Goal: Information Seeking & Learning: Learn about a topic

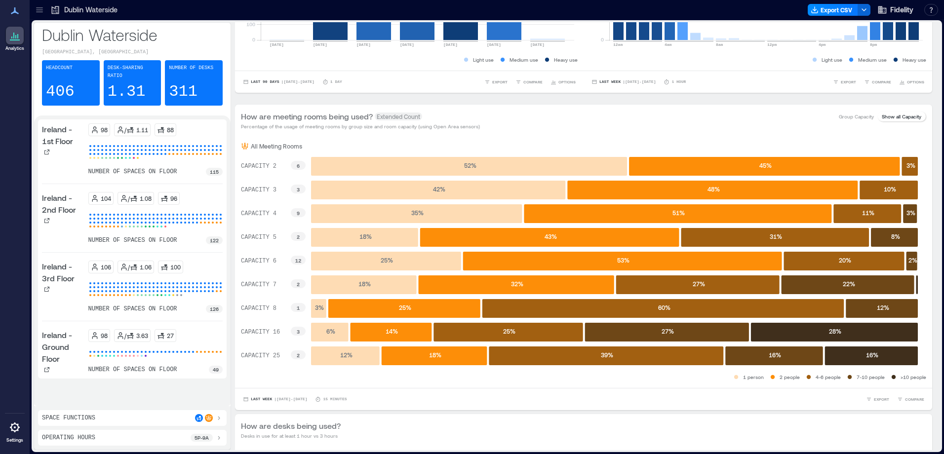
scroll to position [247, 0]
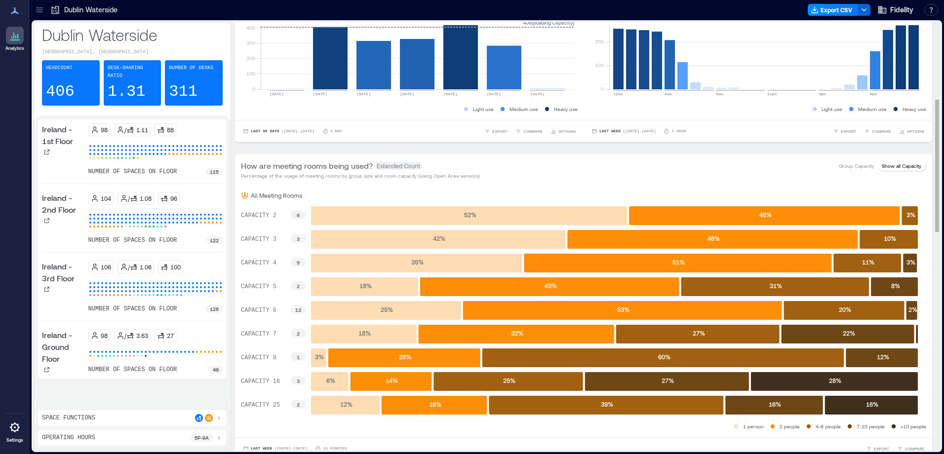
click at [439, 213] on rect at bounding box center [469, 215] width 316 height 19
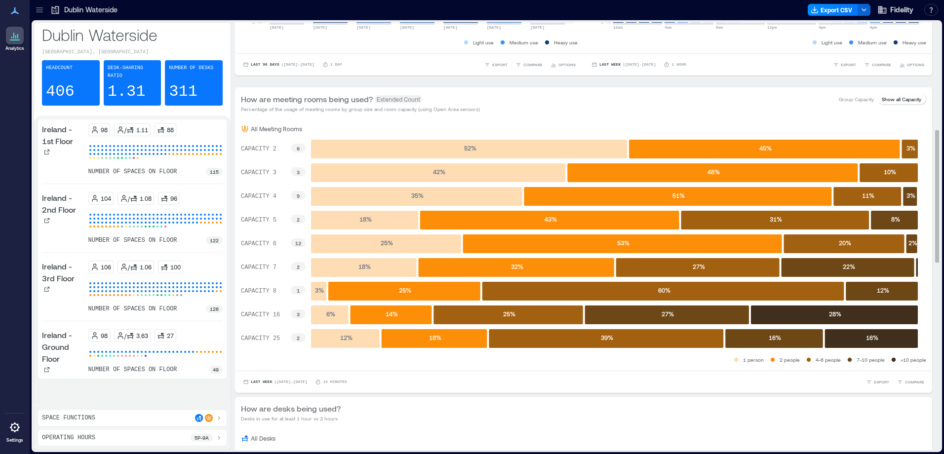
scroll to position [296, 0]
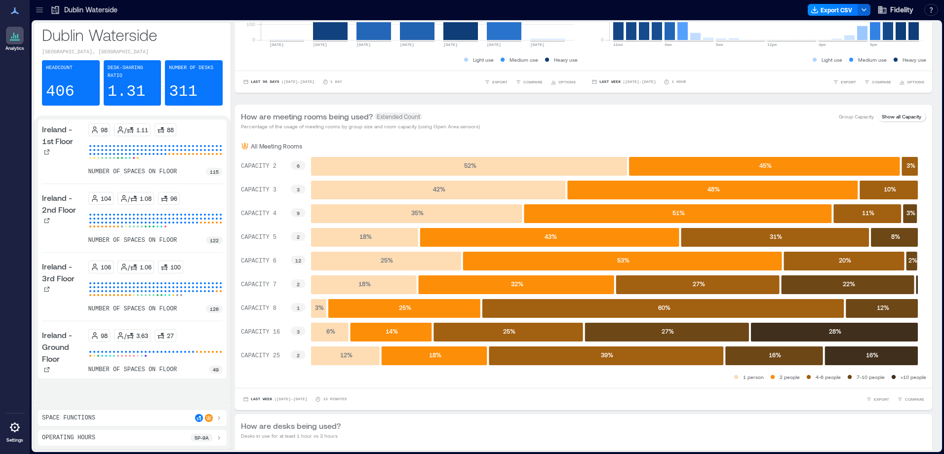
click at [208, 192] on div "104 / 1.08 96" at bounding box center [155, 198] width 135 height 13
click at [911, 164] on text "3 %" at bounding box center [911, 165] width 9 height 7
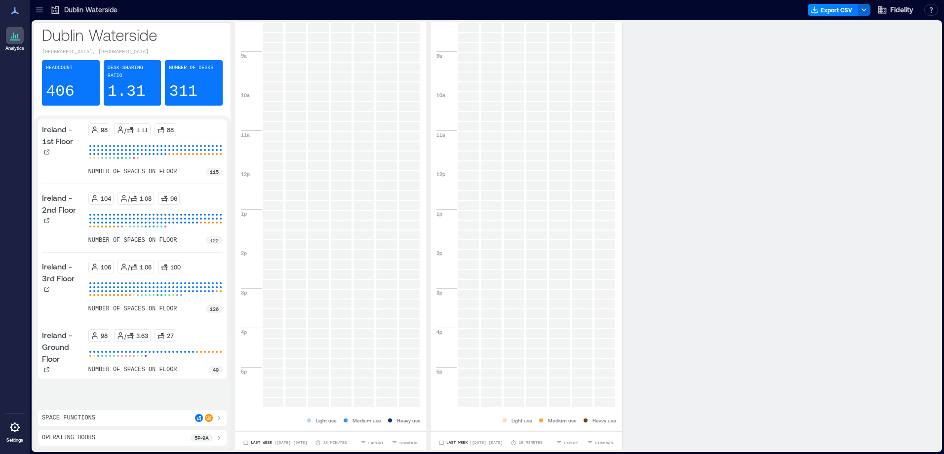
scroll to position [955, 0]
click at [167, 419] on div "Space Functions" at bounding box center [132, 418] width 181 height 8
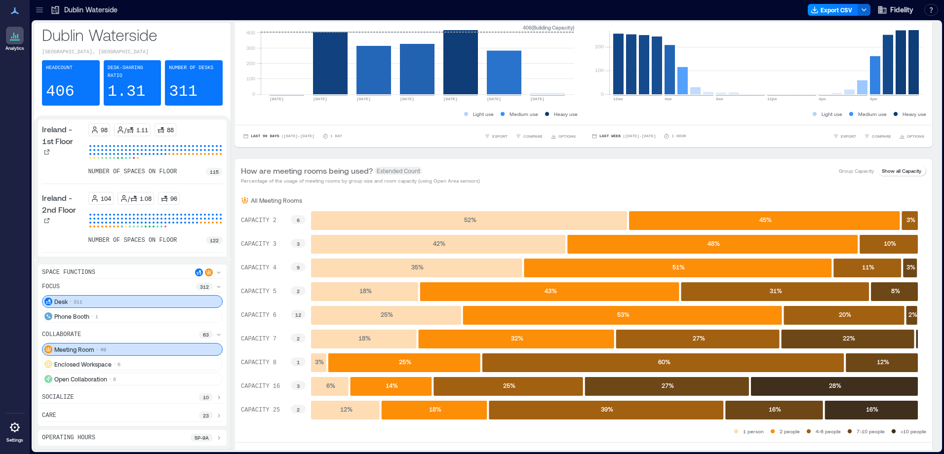
scroll to position [0, 0]
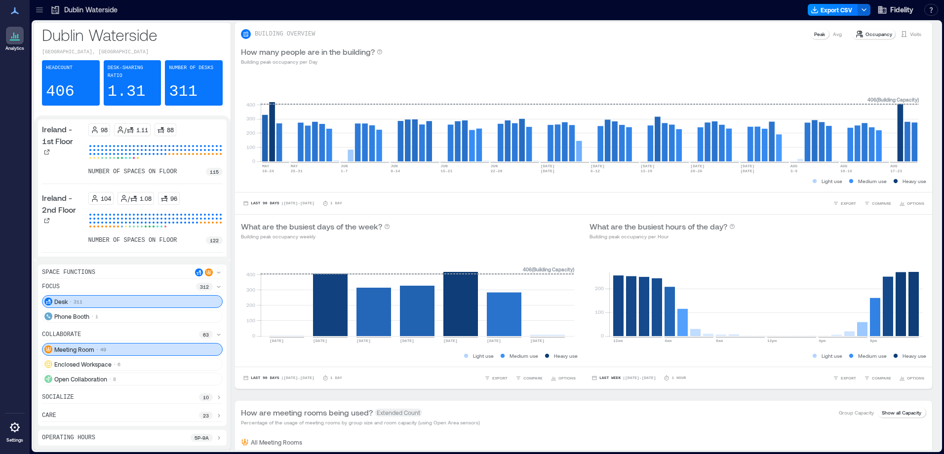
click at [46, 9] on div at bounding box center [40, 10] width 16 height 16
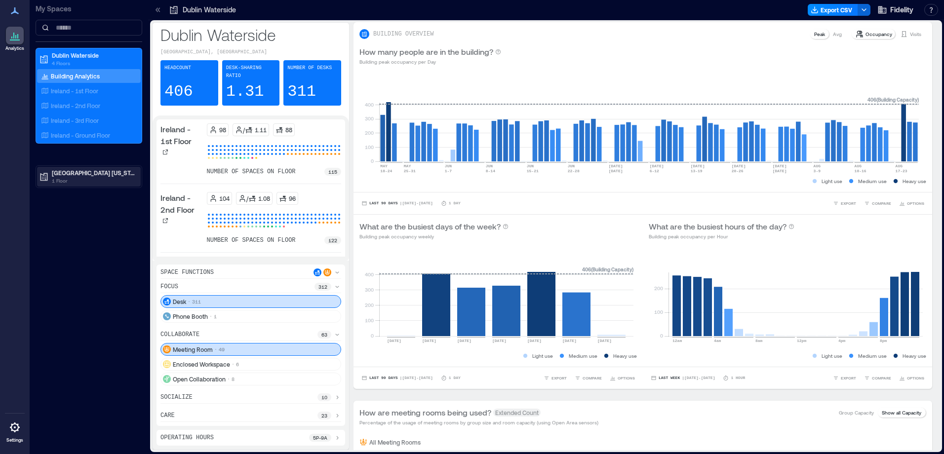
click at [82, 177] on p "1 Floor" at bounding box center [93, 181] width 83 height 8
click at [88, 196] on p "Building Analytics" at bounding box center [75, 194] width 49 height 8
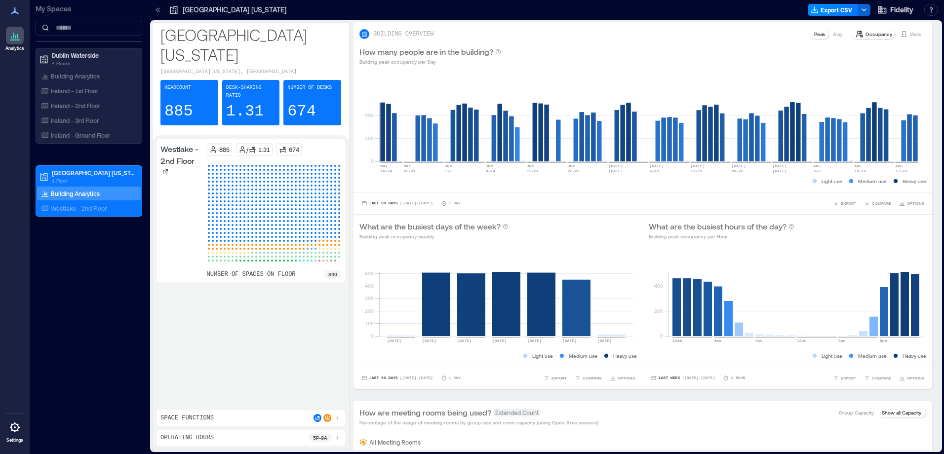
click at [246, 102] on p "1.31" at bounding box center [245, 112] width 38 height 20
click at [275, 94] on div "Desk-sharing ratio 1.31" at bounding box center [251, 102] width 58 height 45
click at [87, 76] on p "Building Analytics" at bounding box center [75, 76] width 49 height 8
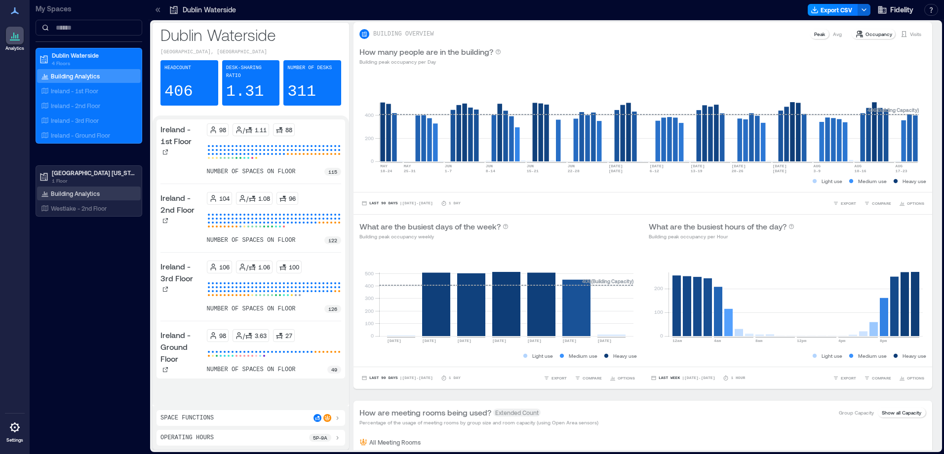
click at [59, 189] on div "Building Analytics" at bounding box center [70, 194] width 63 height 10
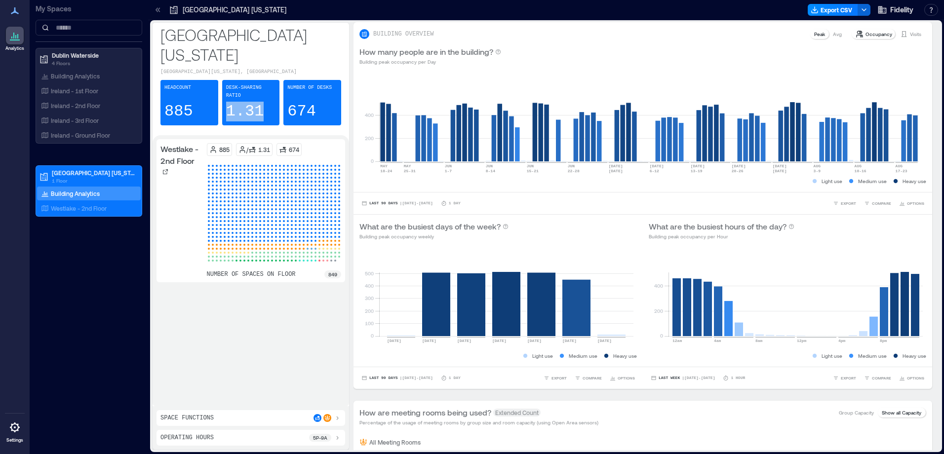
drag, startPoint x: 260, startPoint y: 84, endPoint x: 224, endPoint y: 82, distance: 36.1
click at [224, 82] on div "Desk-sharing ratio 1.31" at bounding box center [251, 102] width 58 height 45
drag, startPoint x: 224, startPoint y: 82, endPoint x: 204, endPoint y: 90, distance: 21.3
click at [204, 90] on div "Headcount 885" at bounding box center [189, 102] width 58 height 45
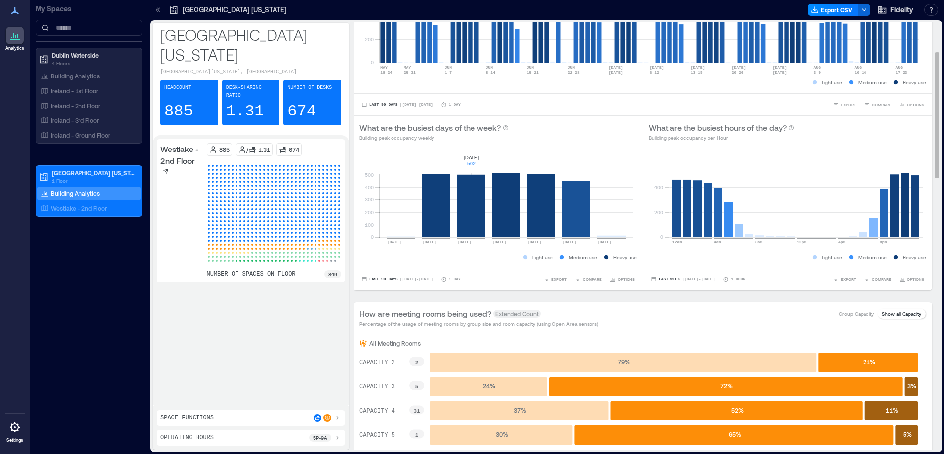
scroll to position [148, 0]
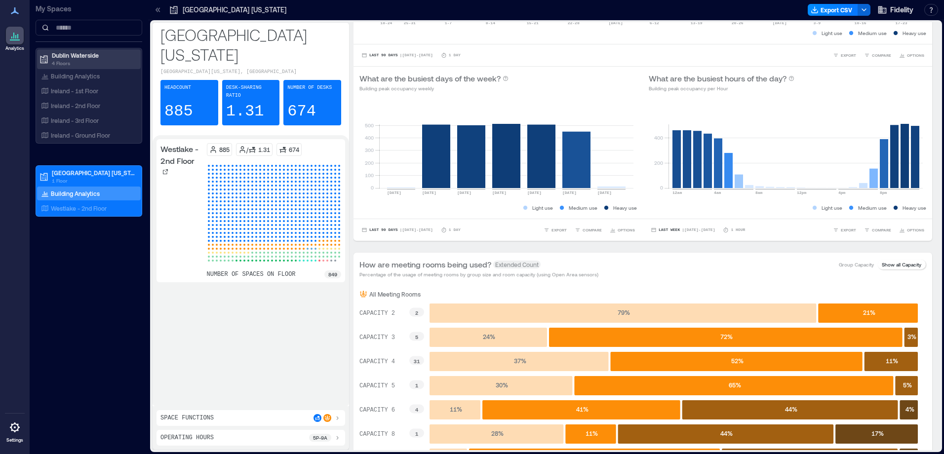
click at [89, 68] on div "Dublin Waterside 4 Floors" at bounding box center [89, 59] width 104 height 20
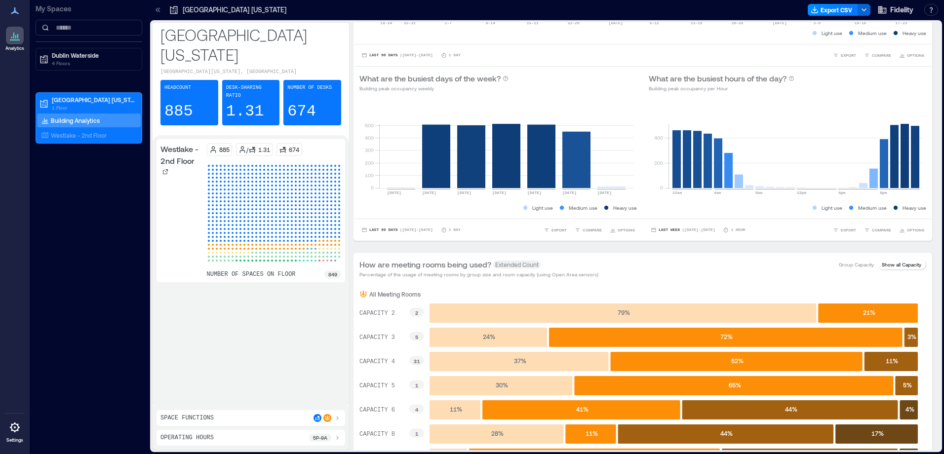
click at [76, 73] on div "[GEOGRAPHIC_DATA][US_STATE] 1 Floor Building Analytics Westlake - 2nd Floor" at bounding box center [89, 106] width 107 height 116
click at [78, 59] on p "Dublin Waterside" at bounding box center [93, 55] width 83 height 8
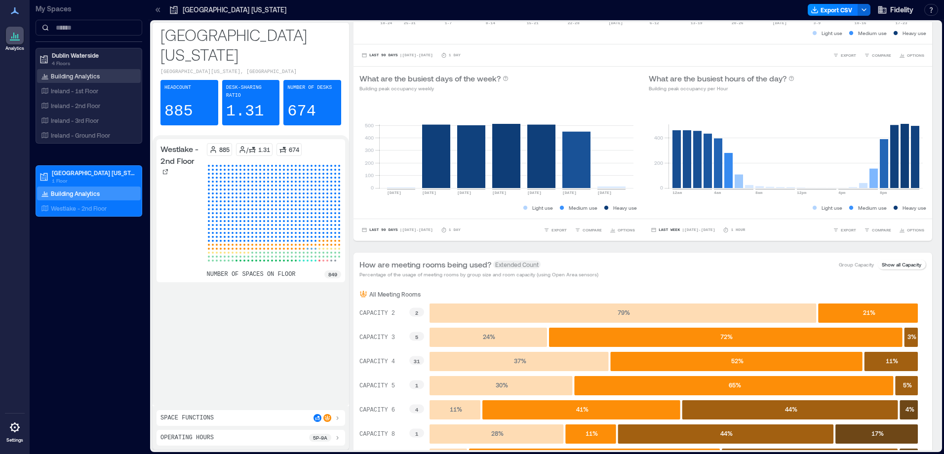
click at [83, 80] on p "Building Analytics" at bounding box center [75, 76] width 49 height 8
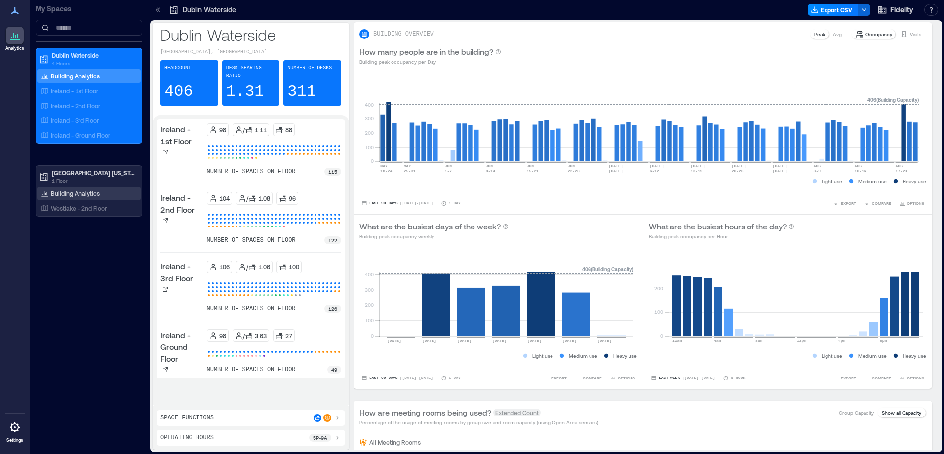
click at [76, 193] on p "Building Analytics" at bounding box center [75, 194] width 49 height 8
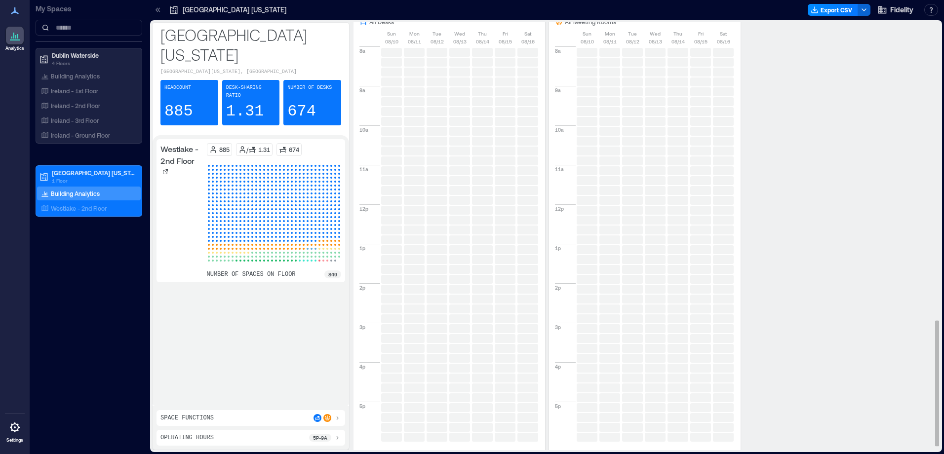
scroll to position [1029, 0]
click at [282, 415] on div "Space Functions" at bounding box center [250, 418] width 181 height 8
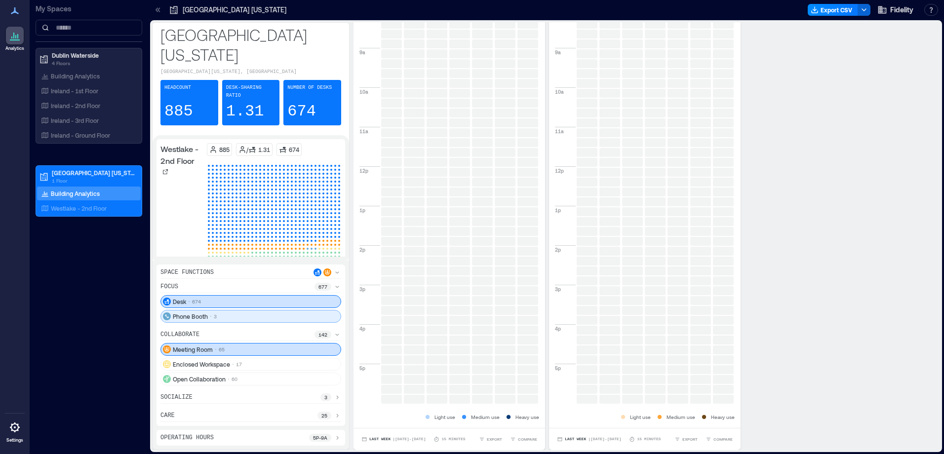
click at [236, 315] on div "Phone Booth 3" at bounding box center [250, 316] width 181 height 13
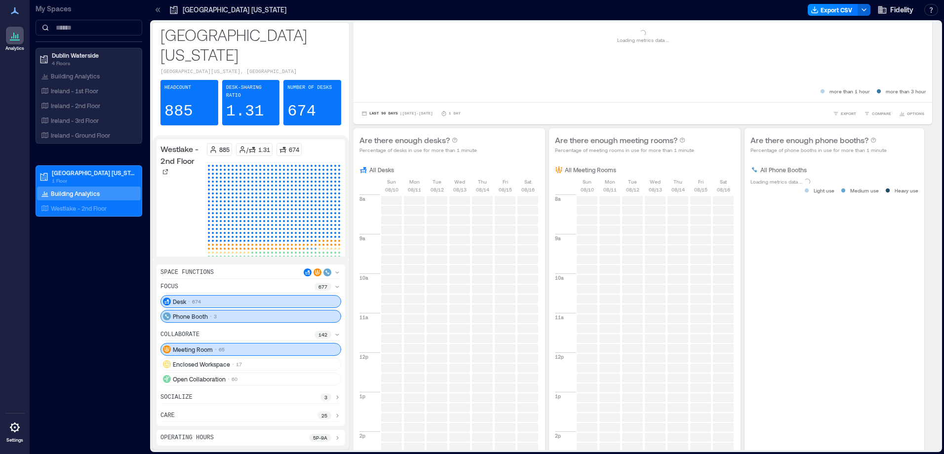
scroll to position [1215, 0]
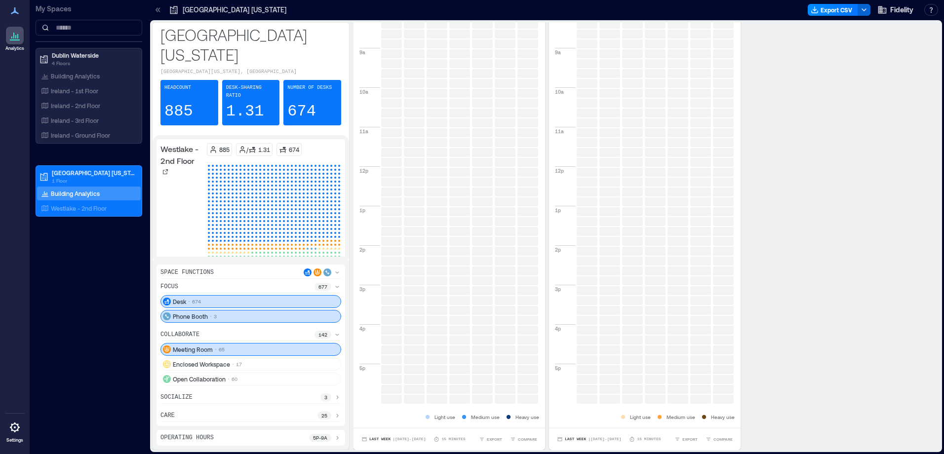
click at [267, 415] on div "care 25" at bounding box center [250, 417] width 181 height 10
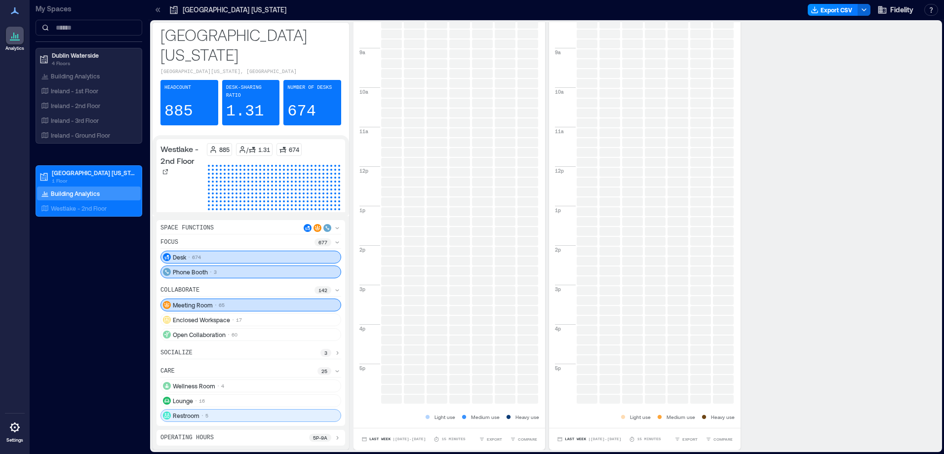
click at [277, 414] on div "Restroom 5" at bounding box center [250, 415] width 181 height 13
click at [257, 306] on div "Meeting Room 65" at bounding box center [250, 305] width 181 height 13
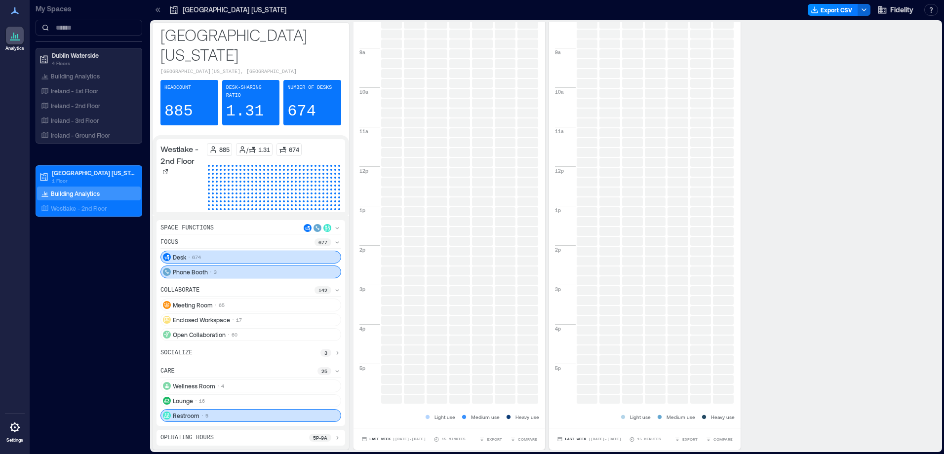
click at [267, 277] on div "Phone Booth 3" at bounding box center [250, 272] width 181 height 13
click at [282, 260] on div "Desk 674" at bounding box center [250, 257] width 181 height 13
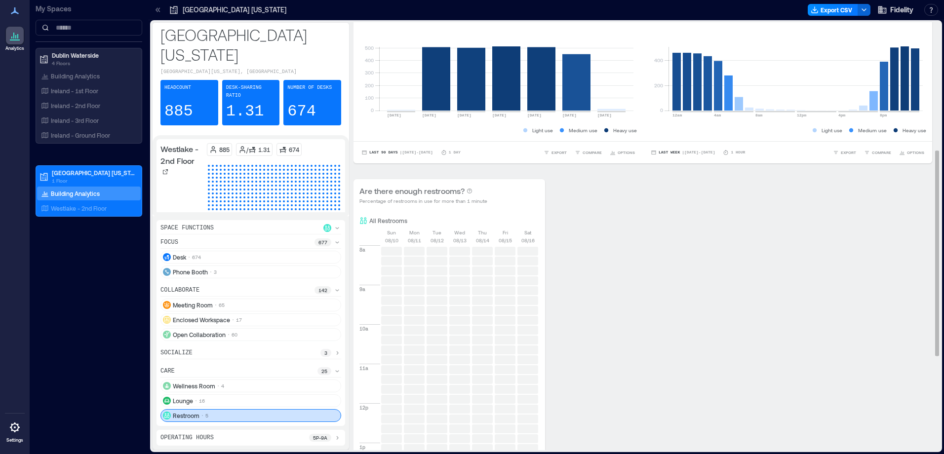
scroll to position [265, 0]
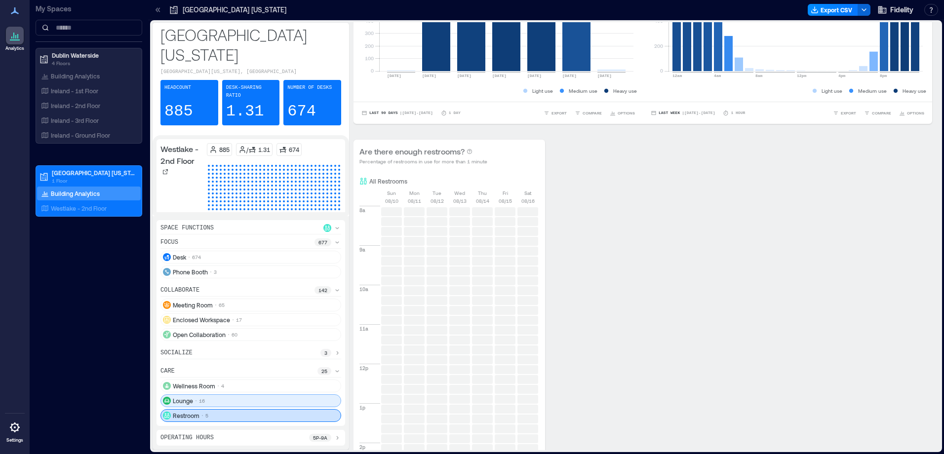
click at [283, 401] on div "Lounge 16" at bounding box center [250, 401] width 181 height 13
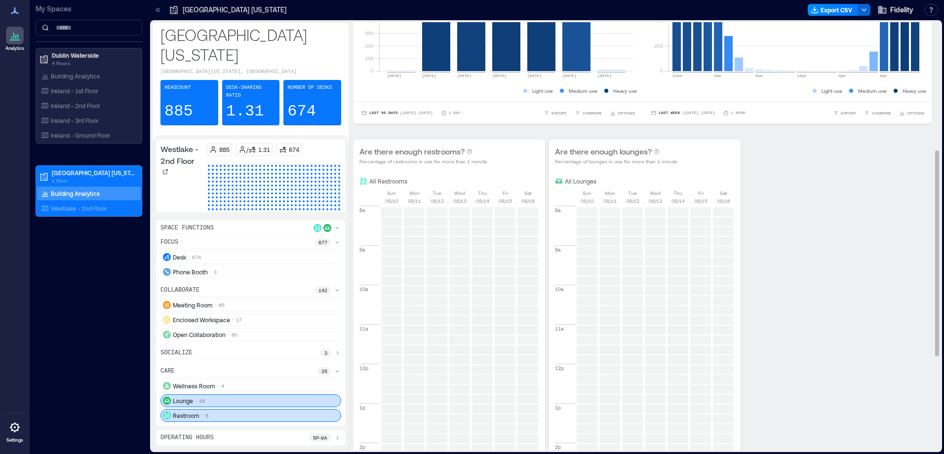
drag, startPoint x: 395, startPoint y: 227, endPoint x: 458, endPoint y: 254, distance: 68.3
click at [458, 254] on div "8a 9a 10a 11a 12p 1p 2p 3p 4p 5p" at bounding box center [449, 403] width 180 height 397
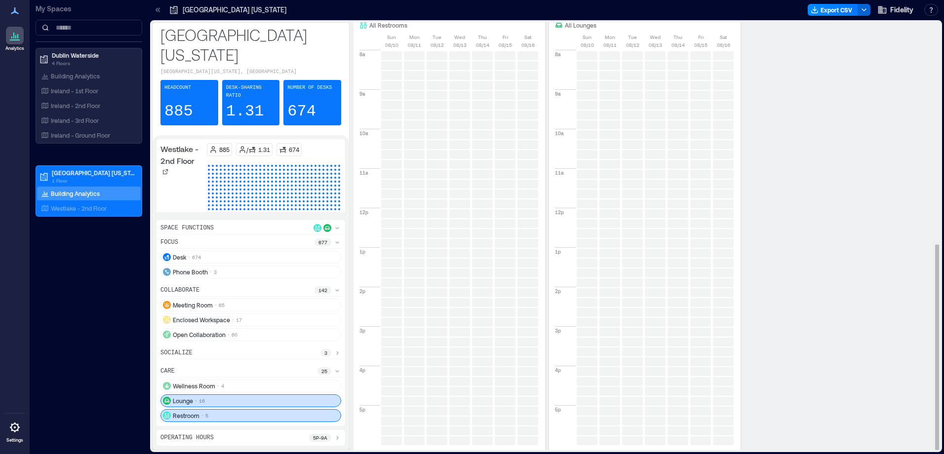
scroll to position [463, 0]
click at [433, 419] on icon at bounding box center [428, 417] width 10 height 10
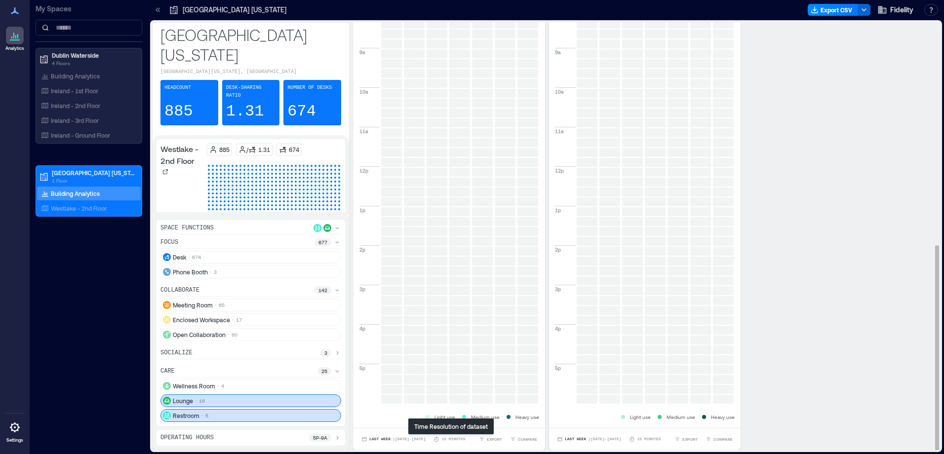
click at [448, 440] on p "15 minutes" at bounding box center [453, 440] width 24 height 6
click at [443, 440] on div "15 minutes" at bounding box center [450, 440] width 32 height 6
click at [410, 444] on button "Last Week | [DATE] - [DATE]" at bounding box center [393, 440] width 68 height 10
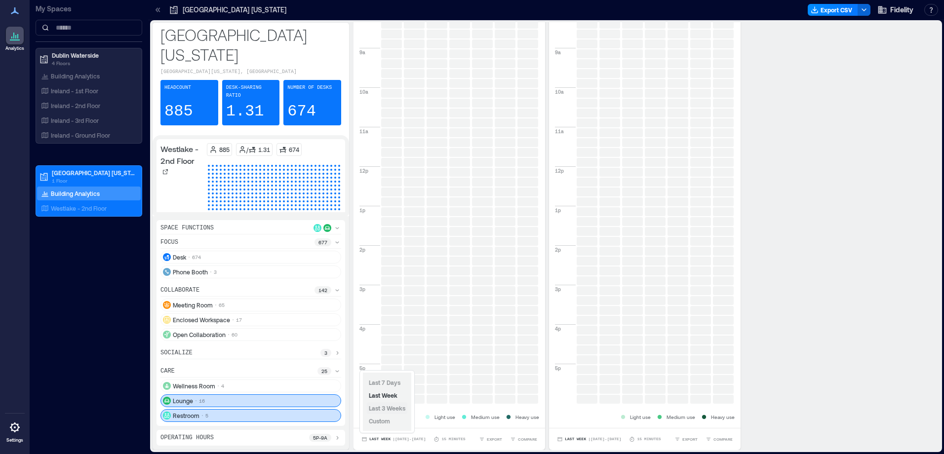
click at [395, 411] on span "Last 3 Weeks" at bounding box center [387, 408] width 37 height 7
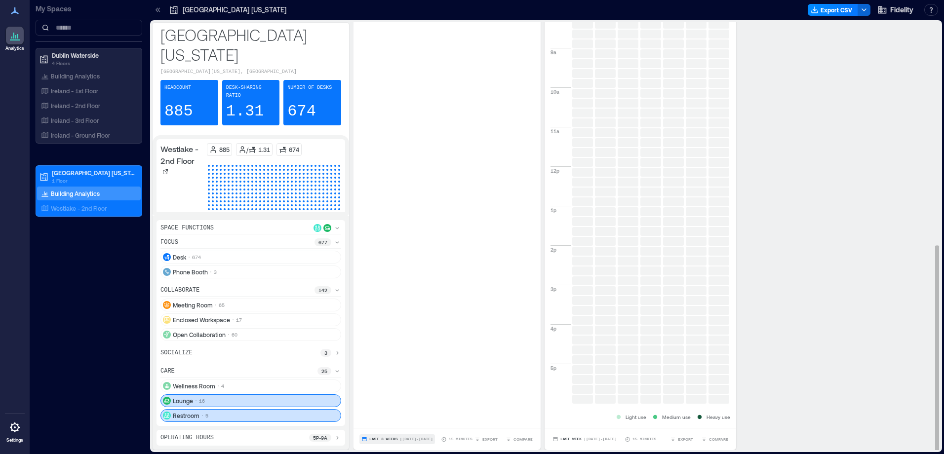
click at [389, 442] on button "Last 3 Weeks | [DATE] - [DATE]" at bounding box center [397, 440] width 76 height 10
click at [392, 396] on span "Last Week" at bounding box center [383, 395] width 29 height 7
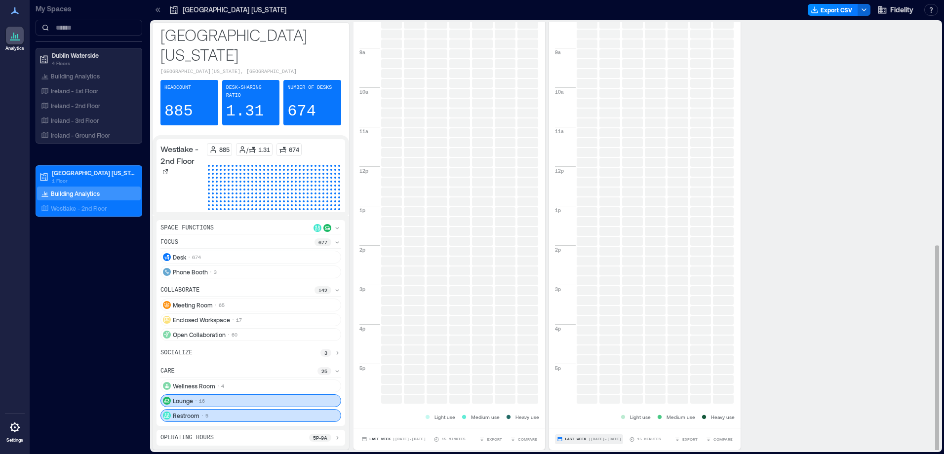
click at [573, 439] on span "Last Week" at bounding box center [575, 439] width 21 height 0
click at [572, 406] on span "Last 3 Weeks" at bounding box center [582, 408] width 37 height 7
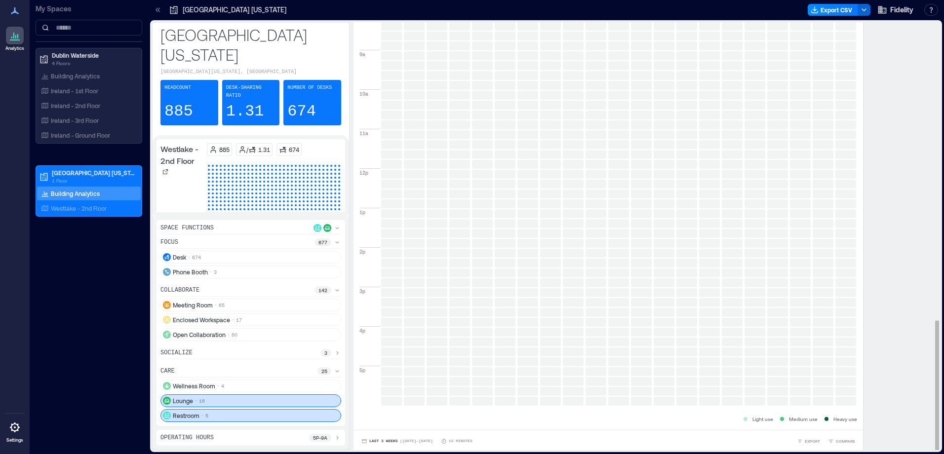
scroll to position [975, 0]
click at [392, 441] on button "Last 3 Weeks | [DATE] - [DATE]" at bounding box center [397, 440] width 76 height 10
click at [392, 423] on button "Custom" at bounding box center [379, 421] width 25 height 12
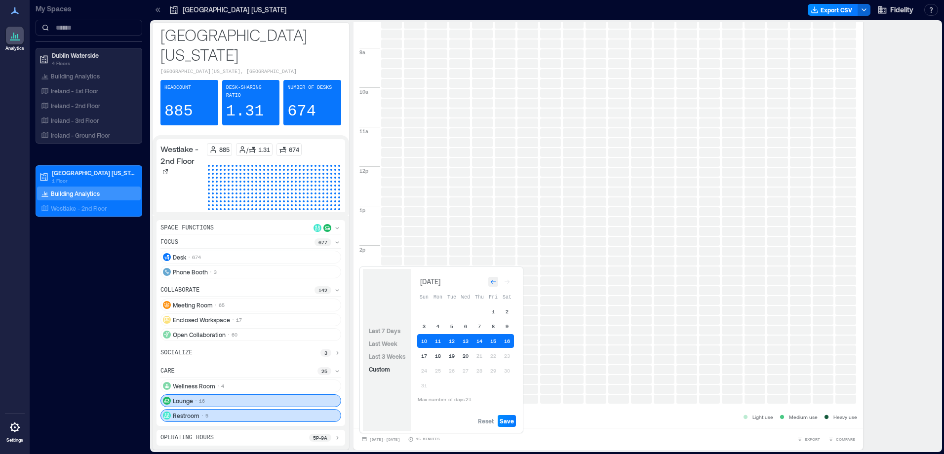
click at [490, 279] on div "Go to previous month" at bounding box center [493, 282] width 10 height 10
click at [490, 279] on div "Go to previous month" at bounding box center [493, 284] width 10 height 10
click at [508, 283] on icon "Go to next month" at bounding box center [507, 284] width 6 height 6
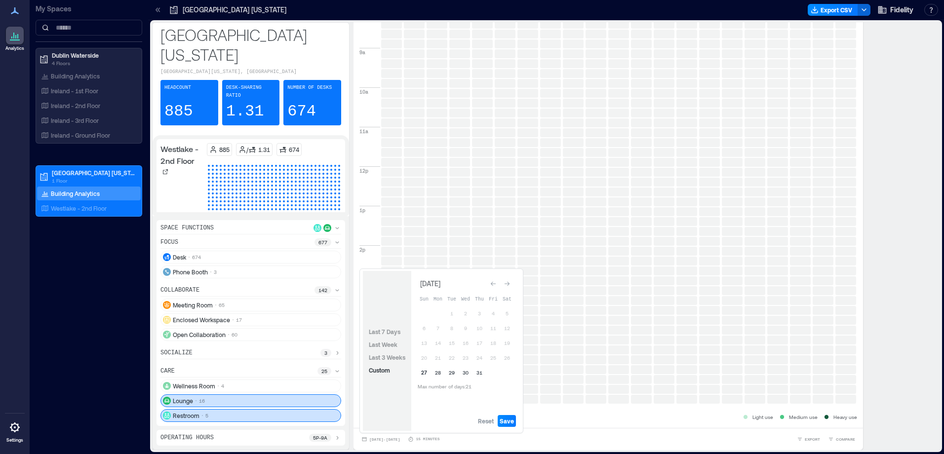
click at [422, 378] on button "27" at bounding box center [424, 373] width 14 height 14
click at [511, 286] on div "Go to next month" at bounding box center [507, 284] width 10 height 10
click at [512, 343] on button "16" at bounding box center [507, 341] width 14 height 14
click at [488, 320] on td "8" at bounding box center [493, 326] width 14 height 14
click at [497, 304] on table "Sun Mon Tue Wed Thu Fri Sat 1 2 3 4 5 6 7 8 9 10 11 12 13 14 15 16 17 18 19 20 …" at bounding box center [465, 347] width 97 height 117
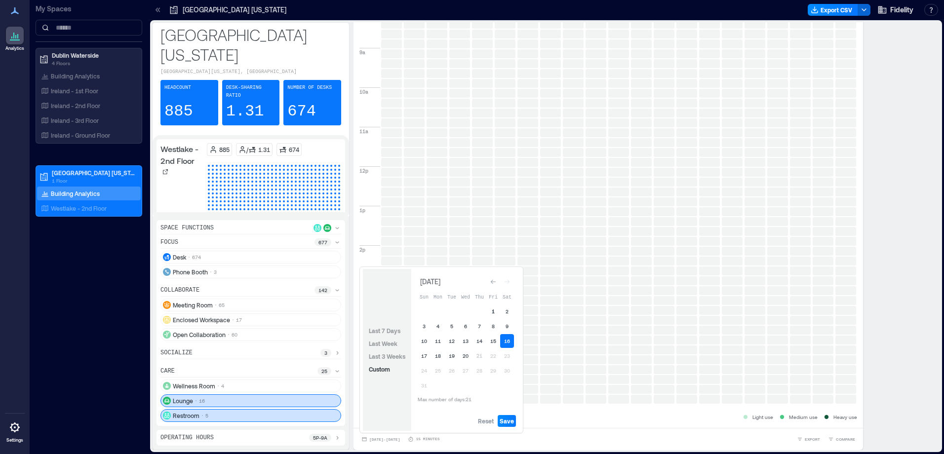
click at [493, 311] on button "1" at bounding box center [493, 312] width 14 height 14
click at [494, 311] on button "1" at bounding box center [493, 312] width 14 height 14
click at [491, 285] on div "Go to previous month" at bounding box center [493, 282] width 10 height 10
click at [491, 285] on icon "Go to previous month" at bounding box center [493, 284] width 6 height 6
click at [423, 313] on button "1" at bounding box center [424, 314] width 14 height 14
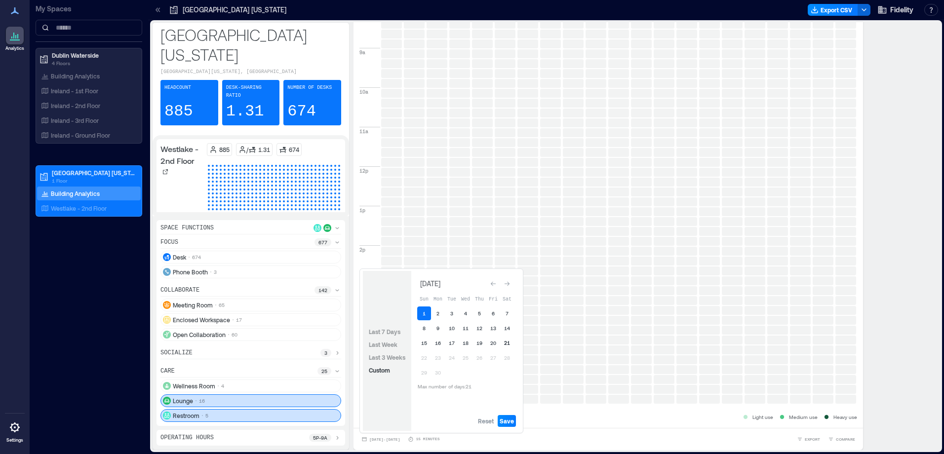
click at [506, 345] on button "21" at bounding box center [507, 343] width 14 height 14
click at [511, 422] on span "Save" at bounding box center [507, 421] width 14 height 8
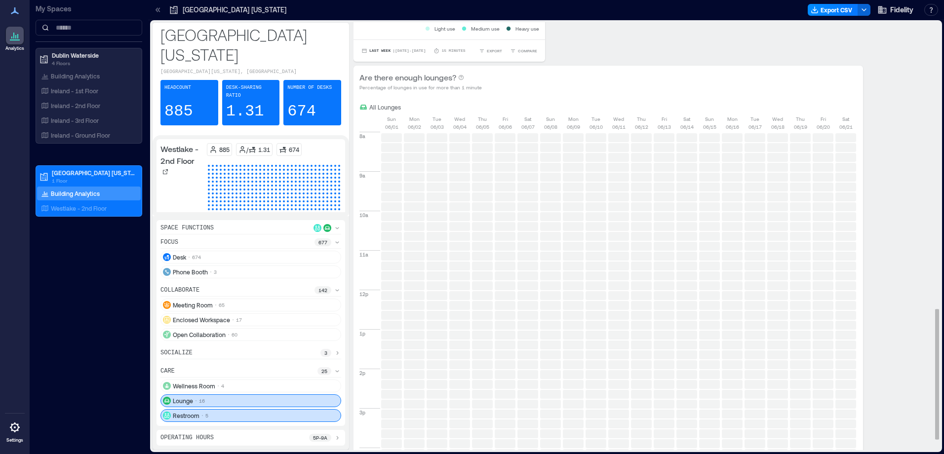
scroll to position [938, 0]
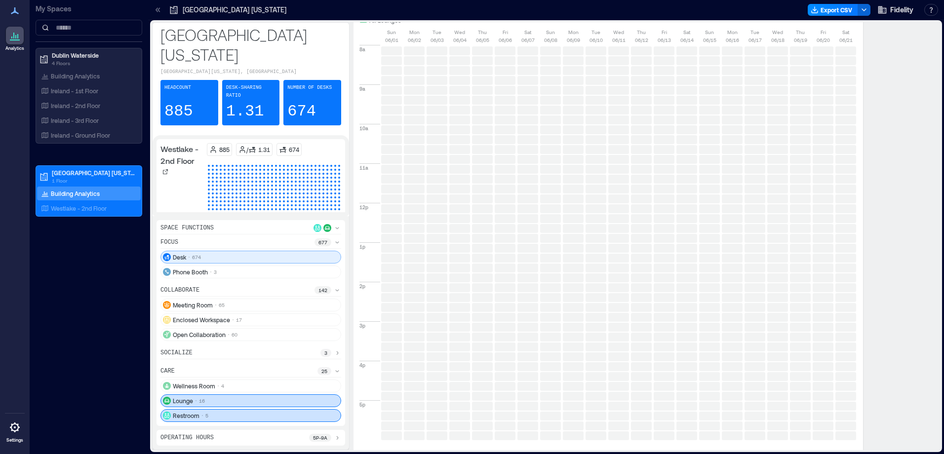
click at [249, 258] on div "Desk 674" at bounding box center [250, 257] width 181 height 13
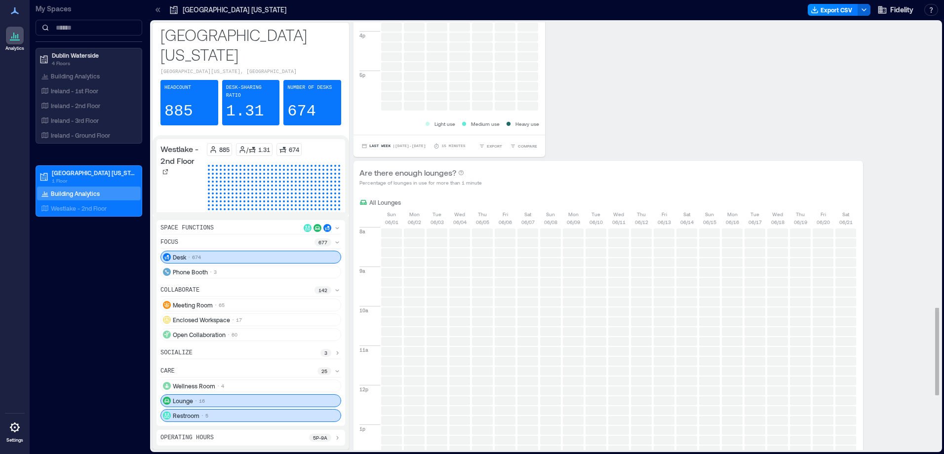
scroll to position [1120, 0]
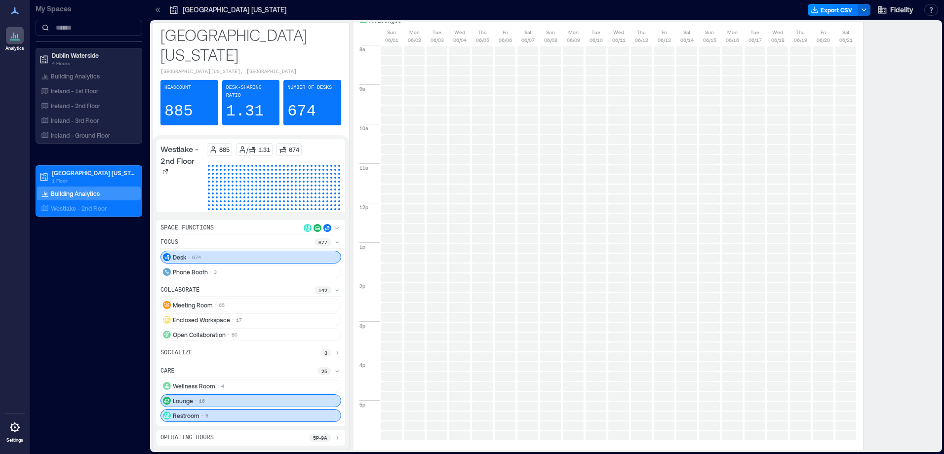
click at [270, 407] on div "Lounge 16" at bounding box center [250, 401] width 181 height 13
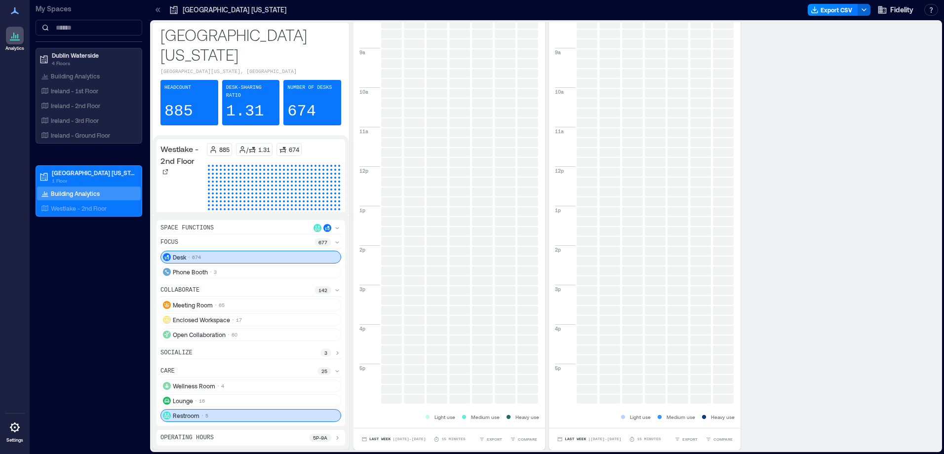
scroll to position [645, 0]
click at [269, 415] on div "Restroom 5" at bounding box center [250, 415] width 181 height 13
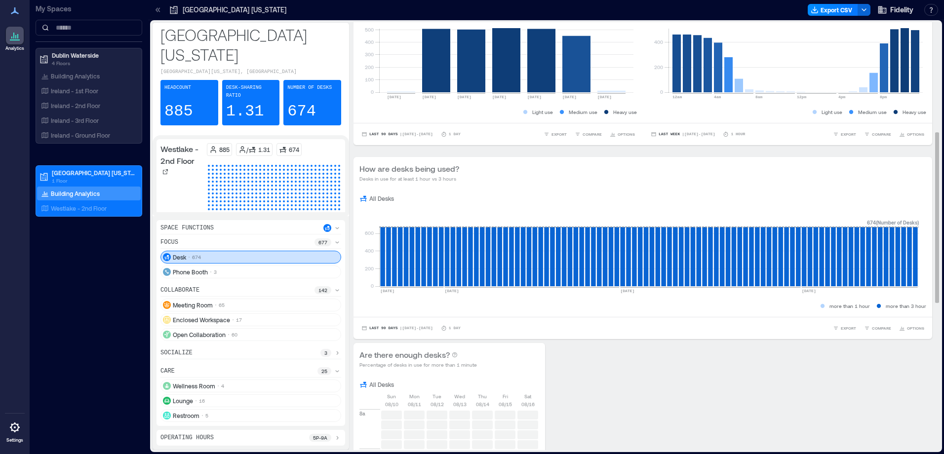
scroll to position [151, 0]
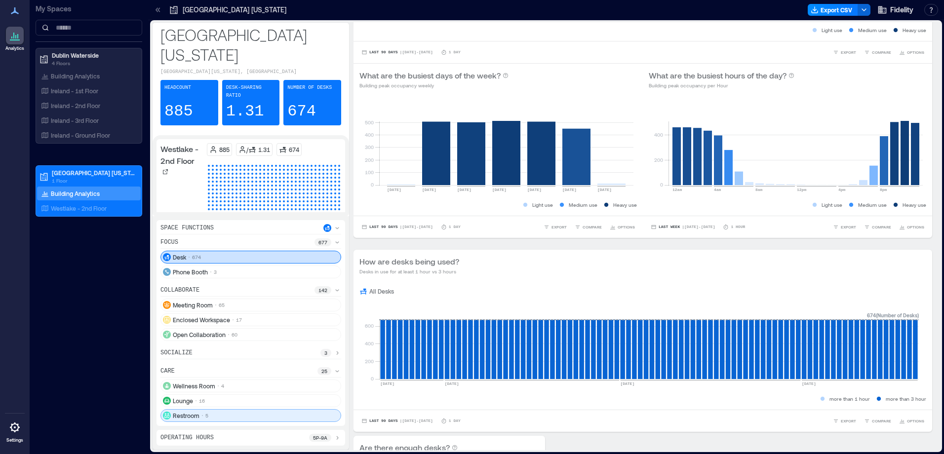
click at [229, 414] on div "Restroom 5" at bounding box center [250, 415] width 181 height 13
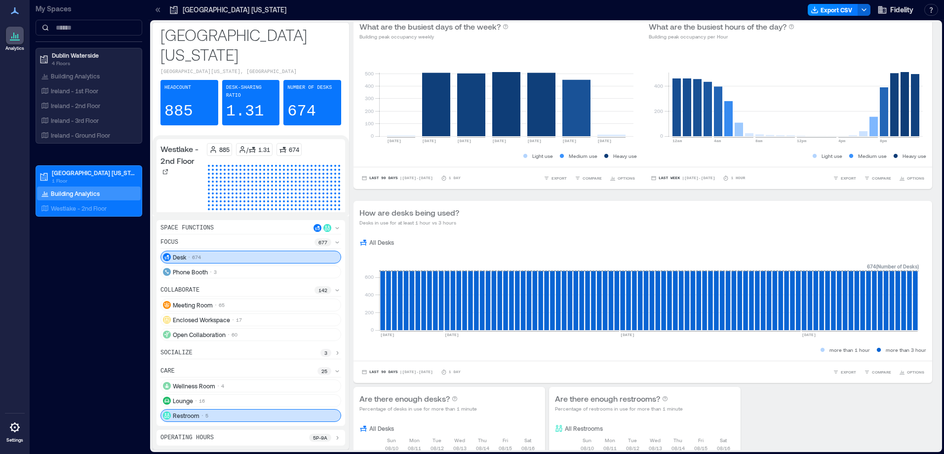
scroll to position [200, 0]
click at [314, 260] on div "Desk 674" at bounding box center [250, 257] width 181 height 13
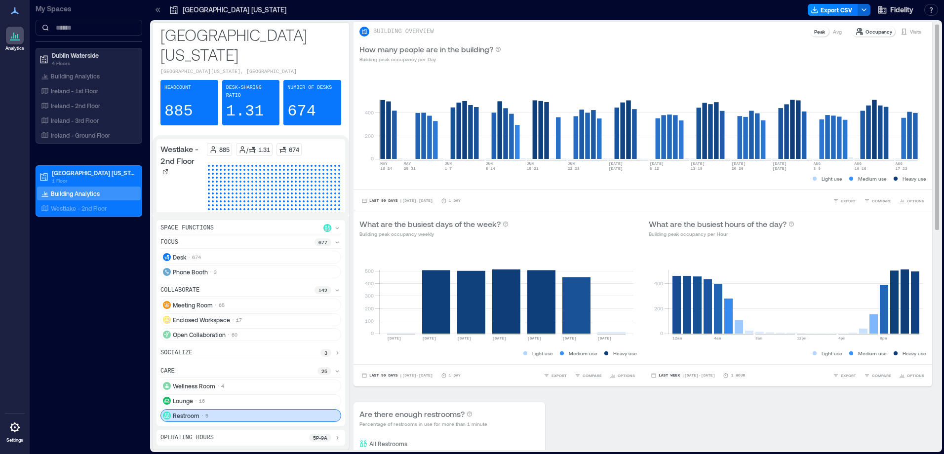
scroll to position [0, 0]
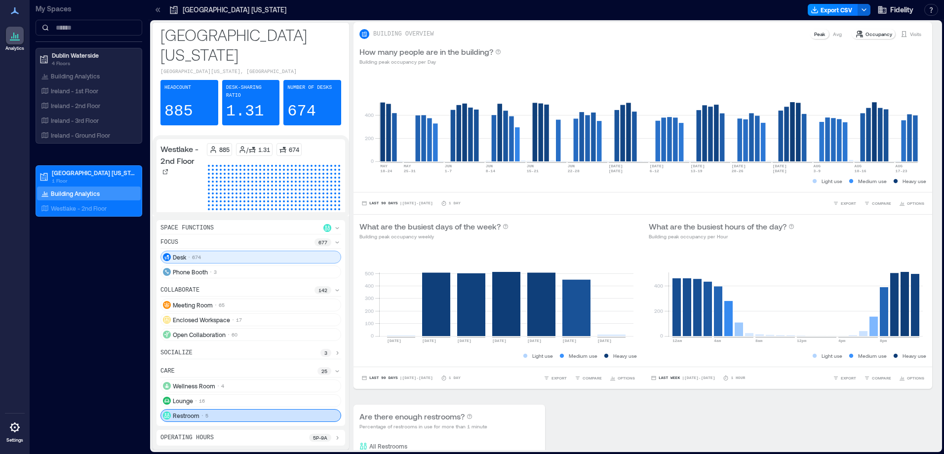
click at [275, 259] on div "Desk 674" at bounding box center [250, 257] width 181 height 13
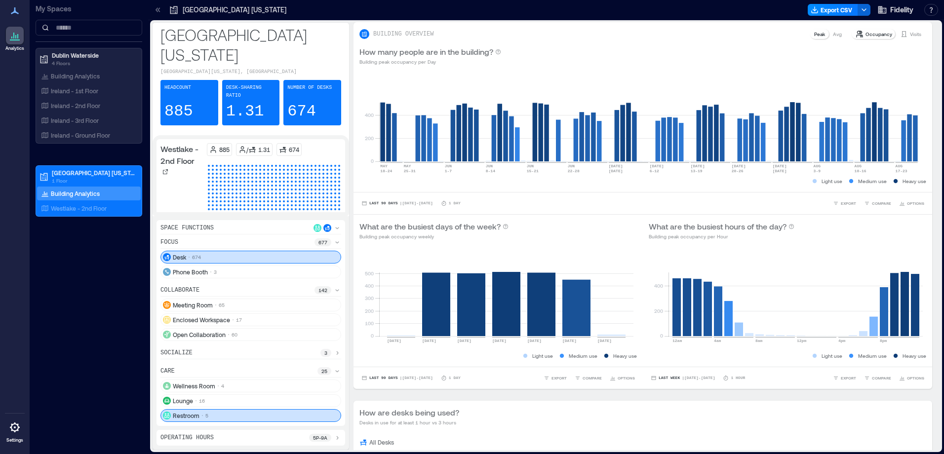
click at [315, 420] on div "Restroom 5" at bounding box center [250, 415] width 181 height 13
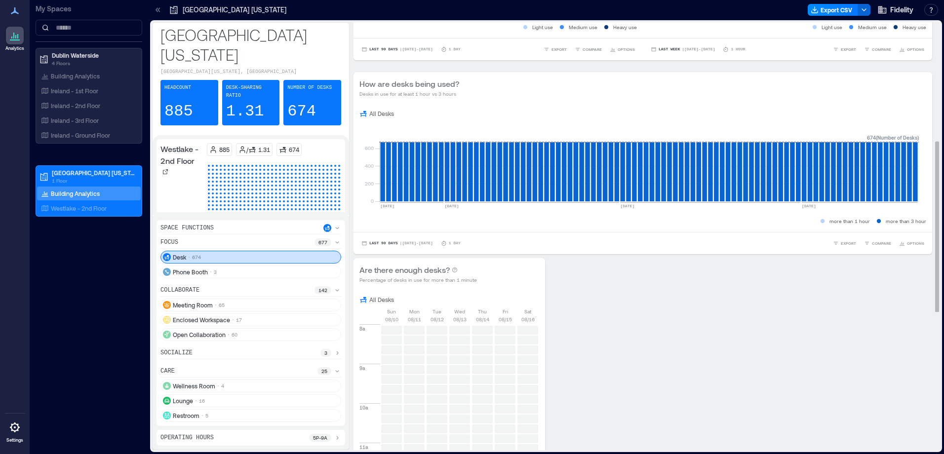
scroll to position [346, 0]
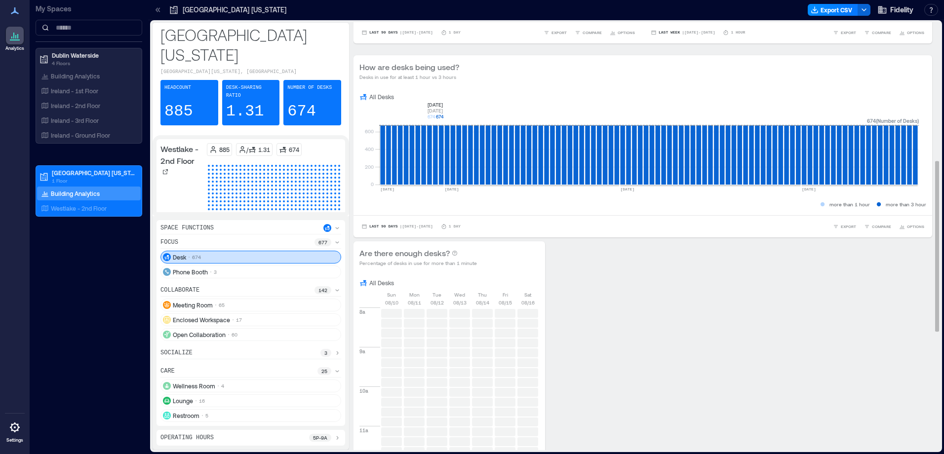
click at [434, 126] on rect at bounding box center [649, 143] width 540 height 84
click at [672, 166] on rect at bounding box center [649, 143] width 540 height 84
click at [566, 155] on rect at bounding box center [649, 143] width 540 height 84
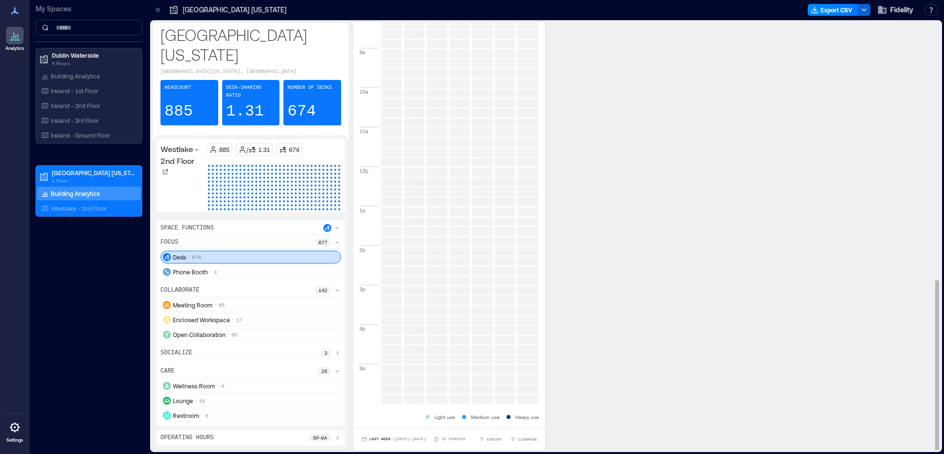
scroll to position [1, 0]
click at [313, 439] on p "5p - 9a" at bounding box center [320, 438] width 14 height 8
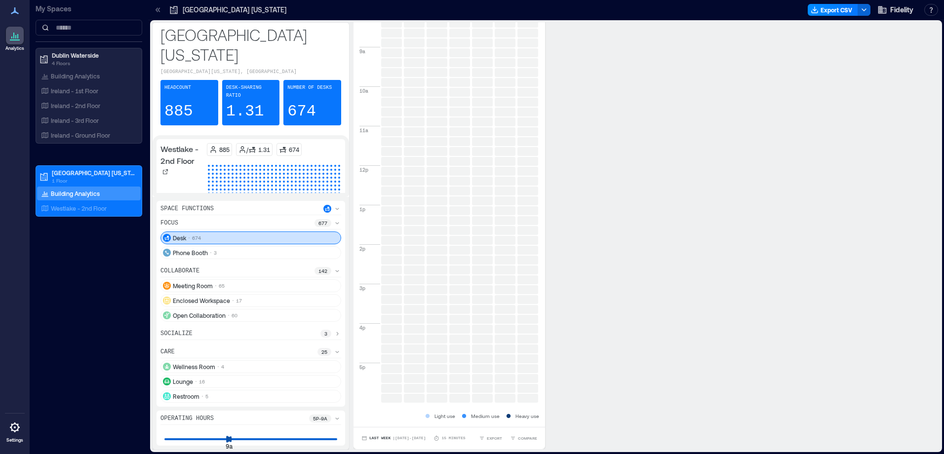
click at [204, 443] on div "Operating Hours 5p - 9a 9a 9a" at bounding box center [251, 428] width 189 height 35
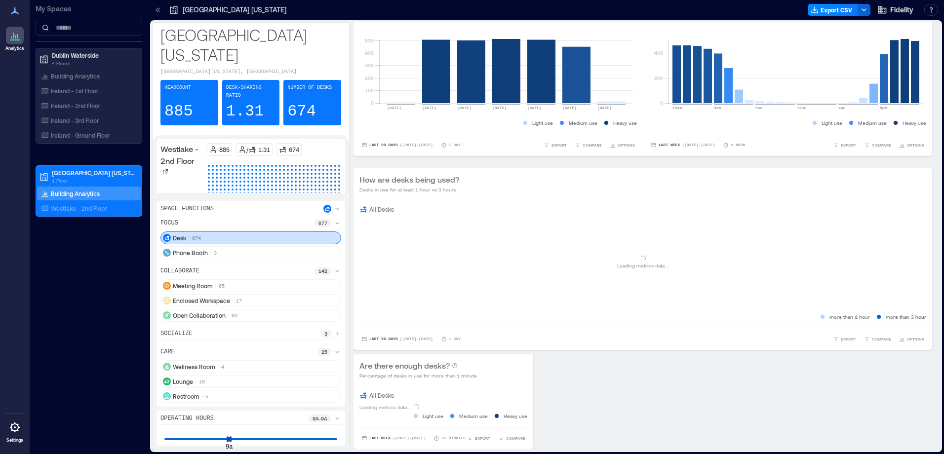
scroll to position [0, 0]
click at [252, 441] on div "9a 9a" at bounding box center [250, 434] width 181 height 15
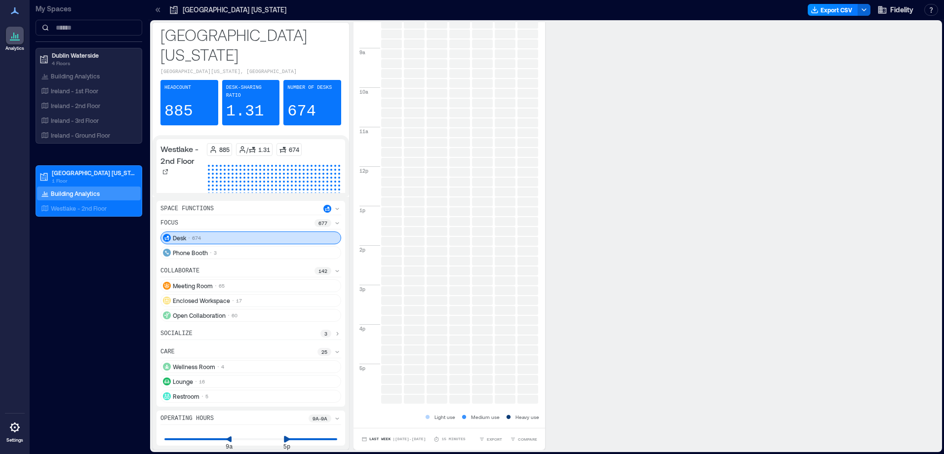
click at [287, 438] on icon at bounding box center [287, 439] width 6 height 6
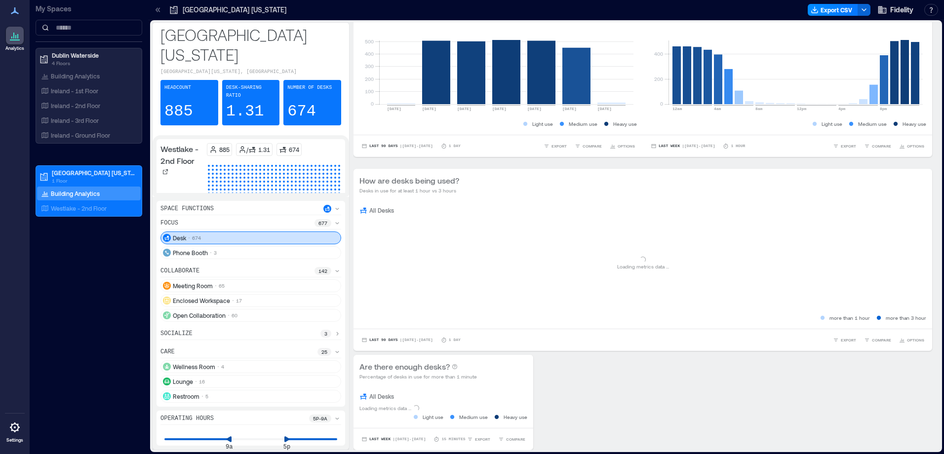
scroll to position [232, 0]
click at [196, 440] on div "9a 9a" at bounding box center [250, 434] width 181 height 15
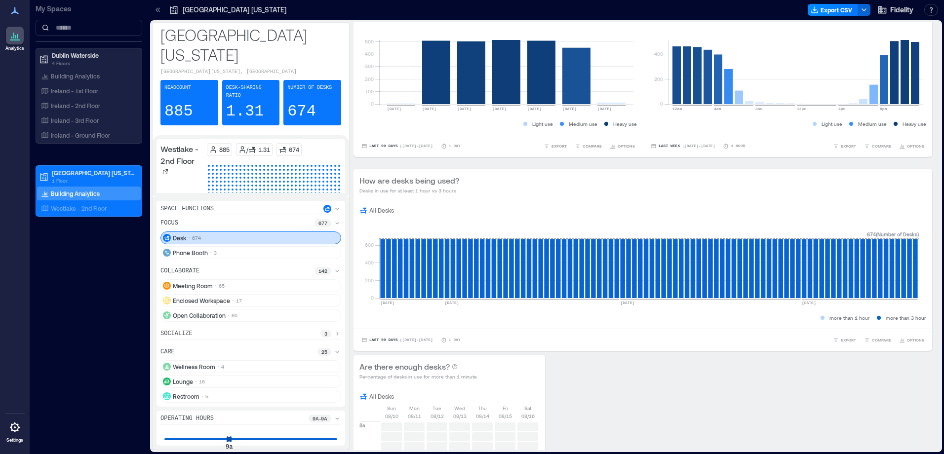
scroll to position [645, 0]
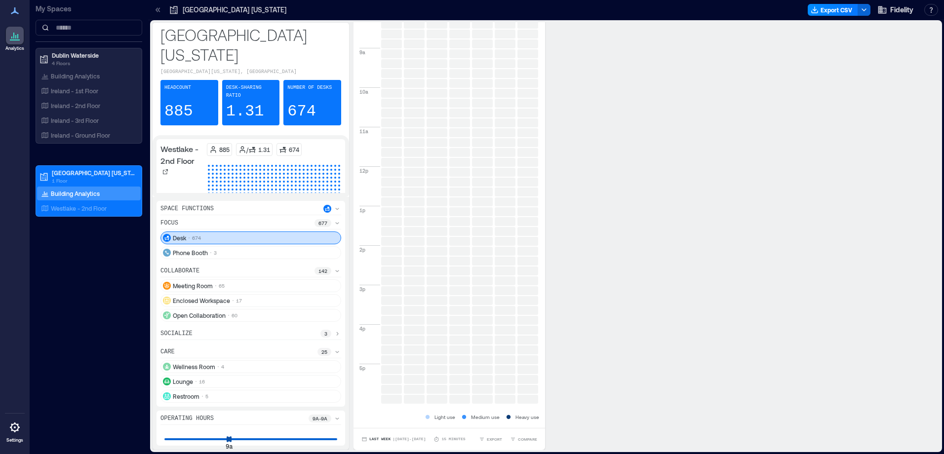
drag, startPoint x: 232, startPoint y: 442, endPoint x: 243, endPoint y: 441, distance: 11.5
click at [245, 441] on div "Operating Hours 9a - 9a 9a 9a" at bounding box center [251, 428] width 189 height 35
click at [241, 439] on div "9a 9a" at bounding box center [250, 439] width 173 height 1
click at [259, 443] on div "Operating Hours 9a - 9a 9a 1p" at bounding box center [251, 428] width 189 height 35
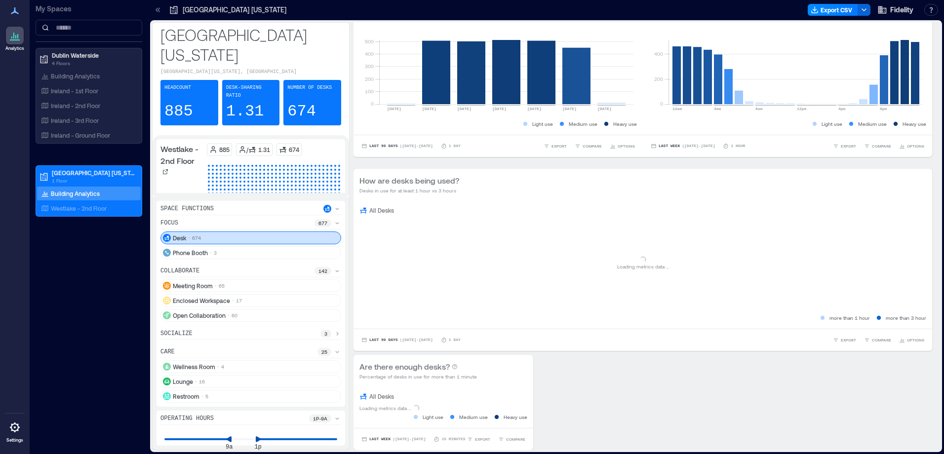
scroll to position [232, 0]
click at [316, 422] on p "1p - 9a" at bounding box center [320, 419] width 14 height 8
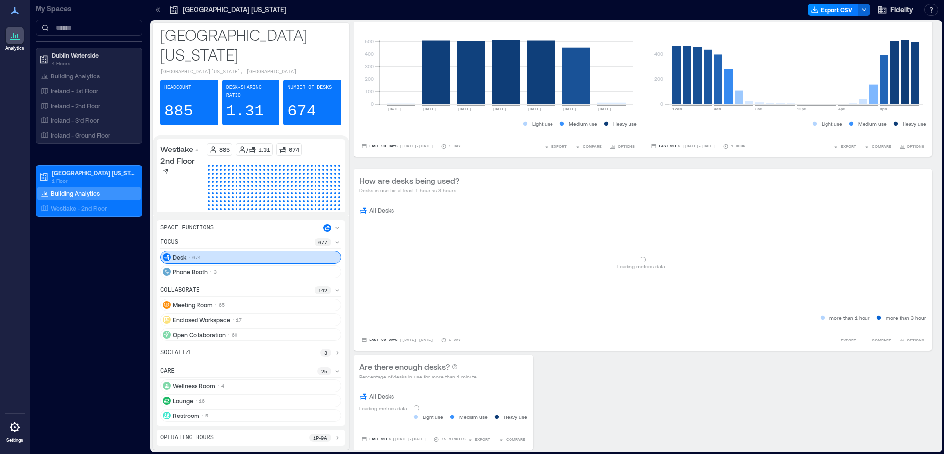
click at [323, 437] on p "1p - 9a" at bounding box center [320, 438] width 14 height 8
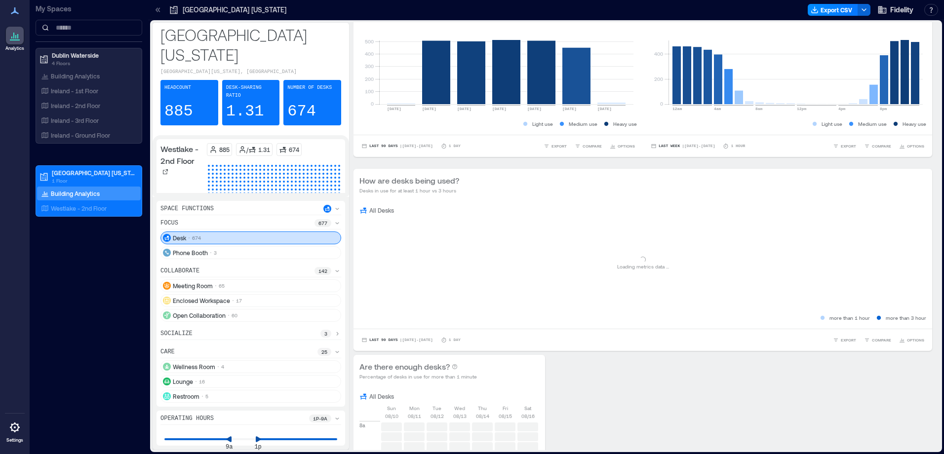
scroll to position [645, 0]
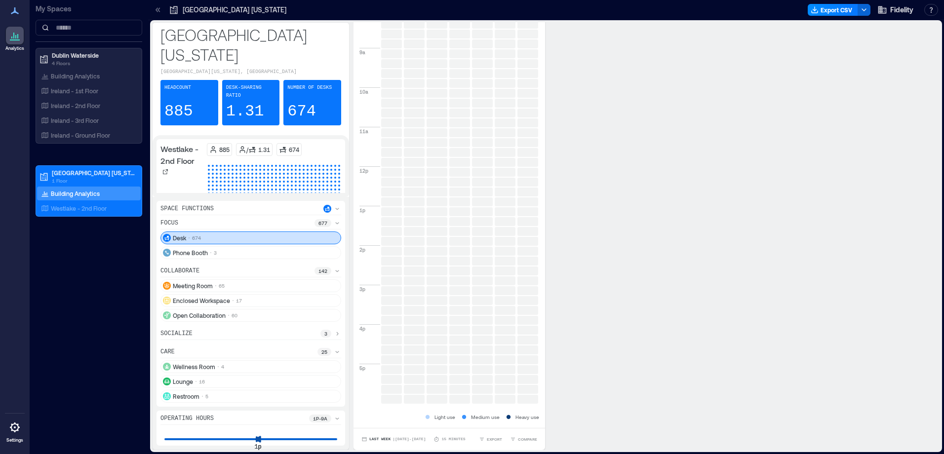
click at [393, 448] on div "[GEOGRAPHIC_DATA][US_STATE][US_STATE], [GEOGRAPHIC_DATA] Headcount 885 Desk-sha…" at bounding box center [546, 236] width 788 height 428
click at [271, 444] on div "Operating Hours 1p - 1p 1p 1p" at bounding box center [251, 428] width 189 height 35
click at [296, 443] on div "Operating Hours 1p - 1p 1p 1p" at bounding box center [251, 428] width 189 height 35
click at [296, 441] on icon at bounding box center [294, 439] width 7 height 7
click at [320, 445] on div "Operating Hours 6p - 1p 6p 6p" at bounding box center [251, 428] width 189 height 35
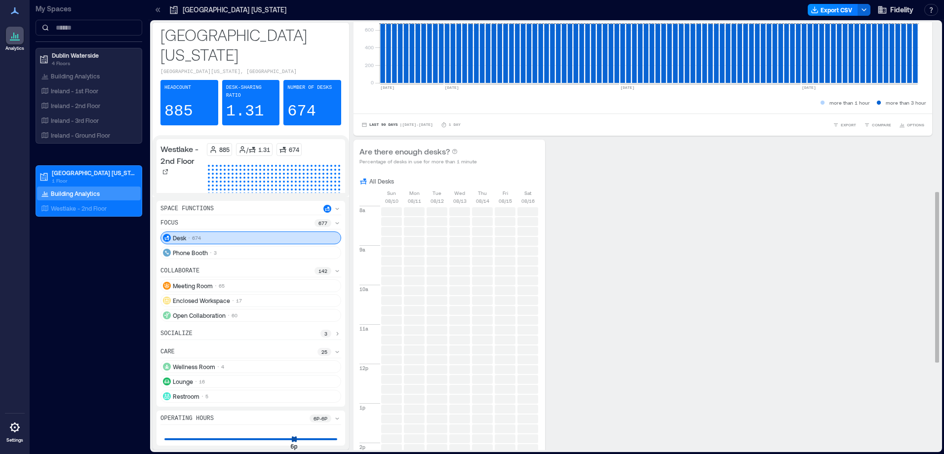
scroll to position [349, 0]
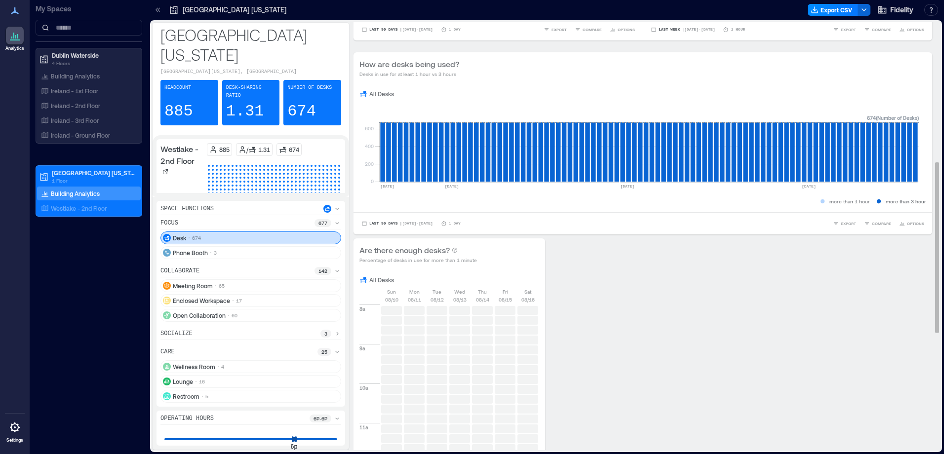
click at [447, 318] on div at bounding box center [437, 321] width 23 height 10
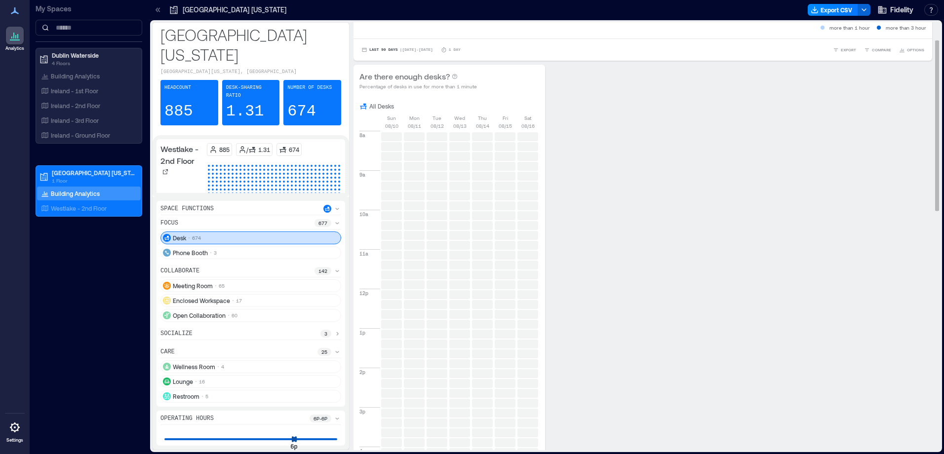
scroll to position [0, 0]
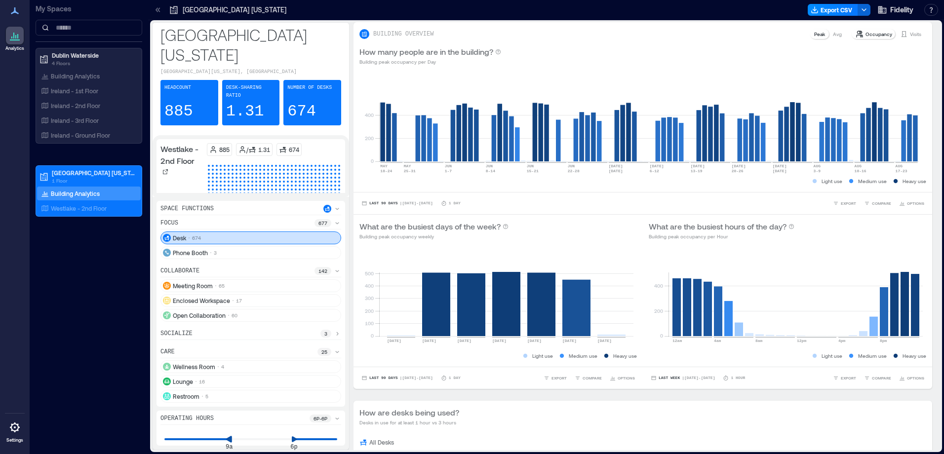
click at [231, 439] on div "9a 6p" at bounding box center [250, 439] width 173 height 1
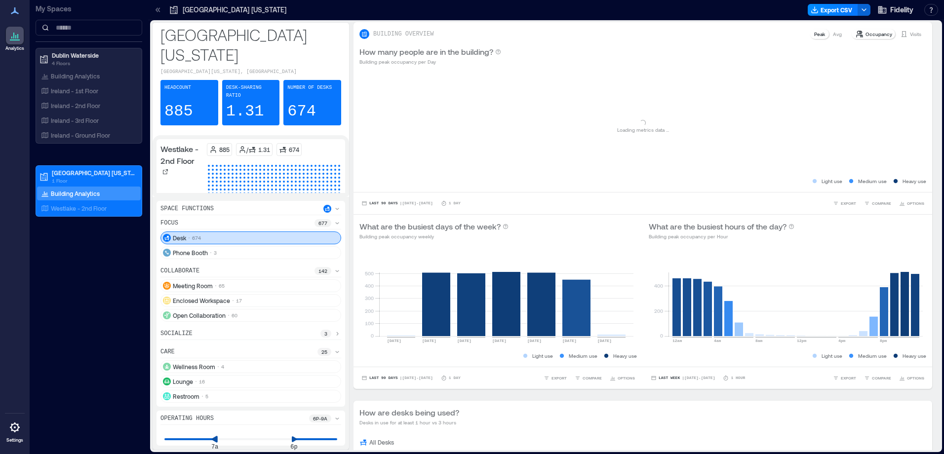
click at [212, 439] on icon at bounding box center [215, 439] width 6 height 6
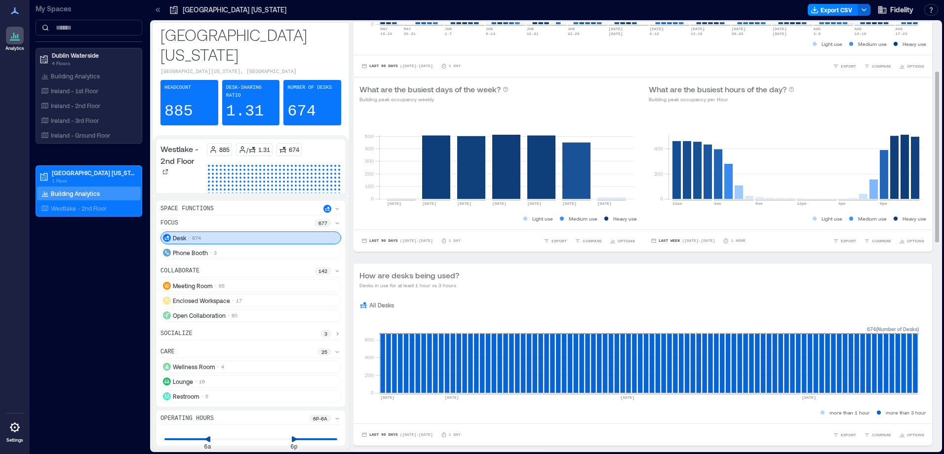
scroll to position [148, 0]
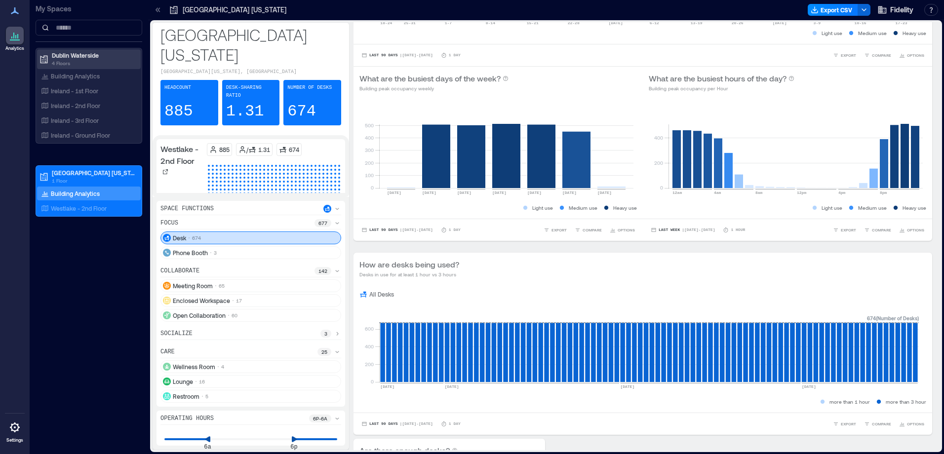
click at [81, 53] on p "Dublin Waterside" at bounding box center [93, 55] width 83 height 8
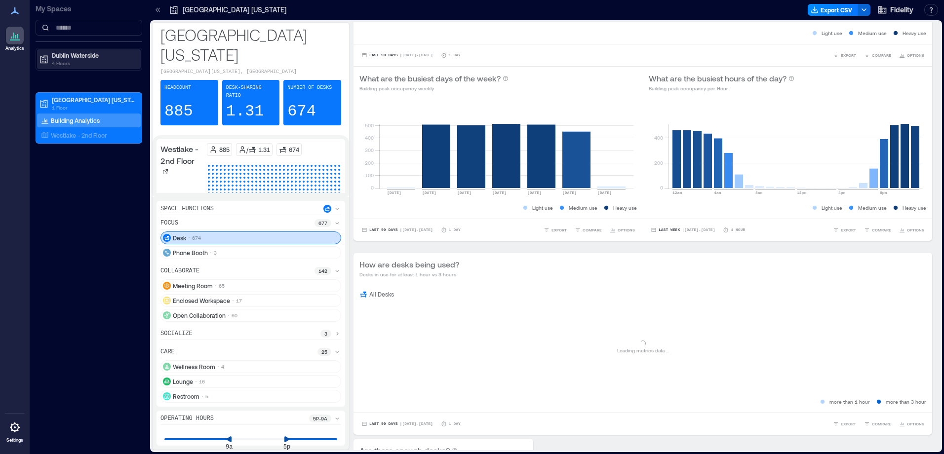
click at [87, 60] on p "4 Floors" at bounding box center [93, 63] width 83 height 8
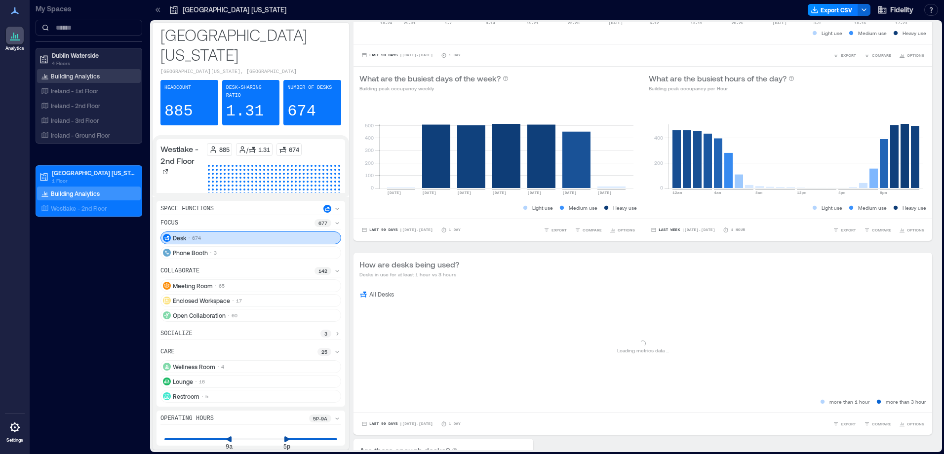
click at [82, 74] on p "Building Analytics" at bounding box center [75, 76] width 49 height 8
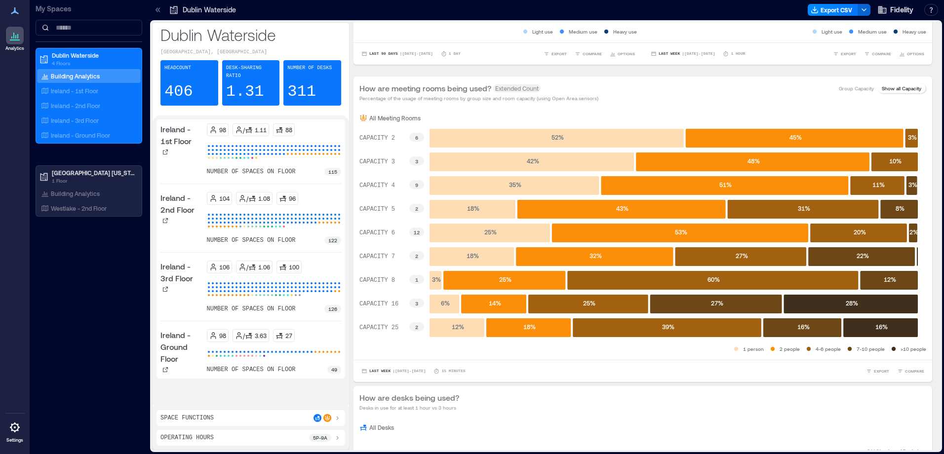
scroll to position [335, 0]
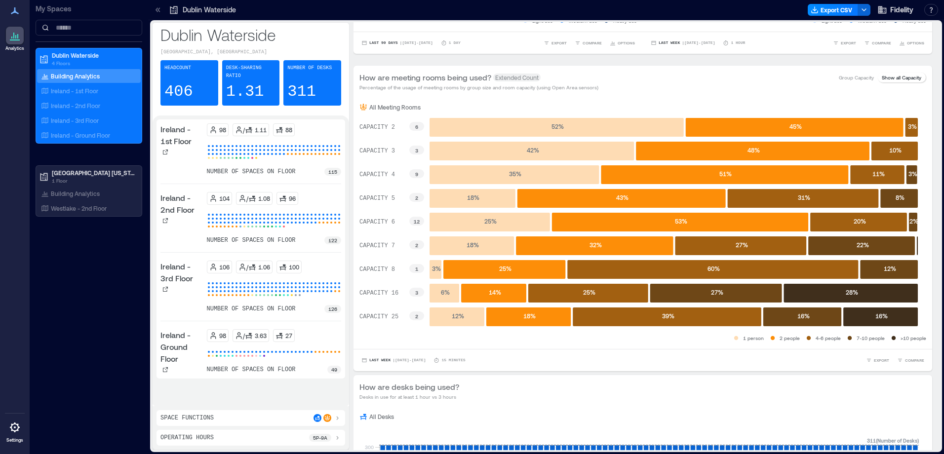
click at [313, 438] on p "5p - 9a" at bounding box center [320, 438] width 14 height 8
click at [322, 419] on p "5p - 9a" at bounding box center [320, 419] width 14 height 8
click at [323, 437] on p "5p - 9a" at bounding box center [320, 438] width 14 height 8
click at [308, 437] on icon at bounding box center [308, 439] width 7 height 7
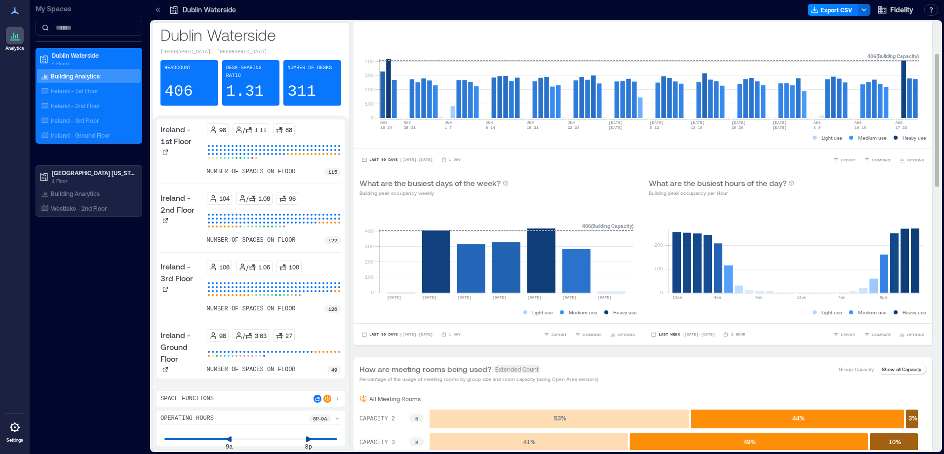
scroll to position [148, 0]
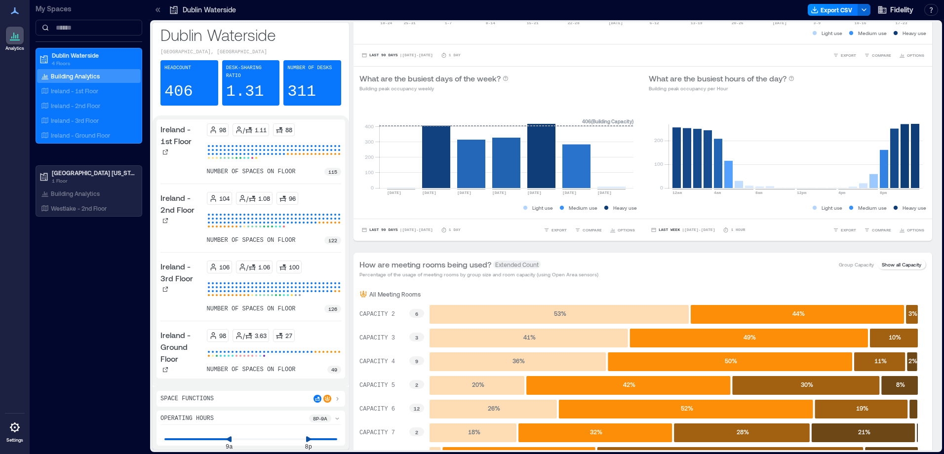
click at [227, 441] on icon at bounding box center [229, 440] width 6 height 6
click at [227, 441] on icon at bounding box center [229, 439] width 7 height 7
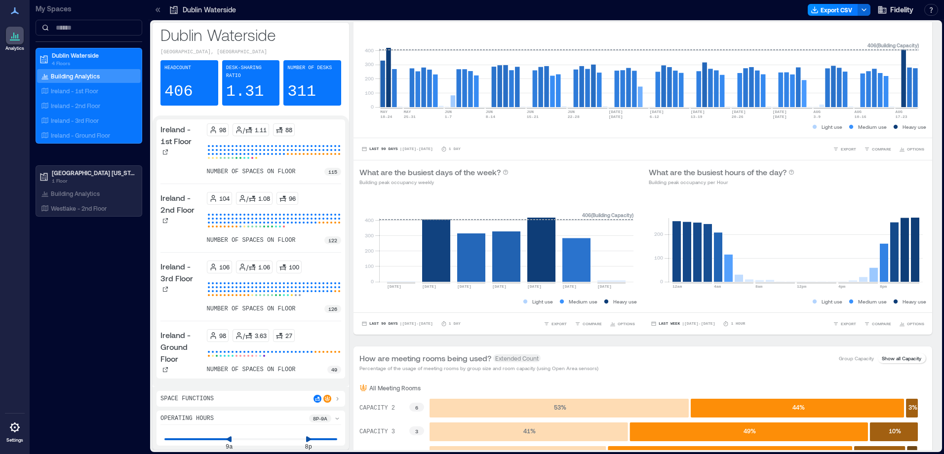
scroll to position [99, 0]
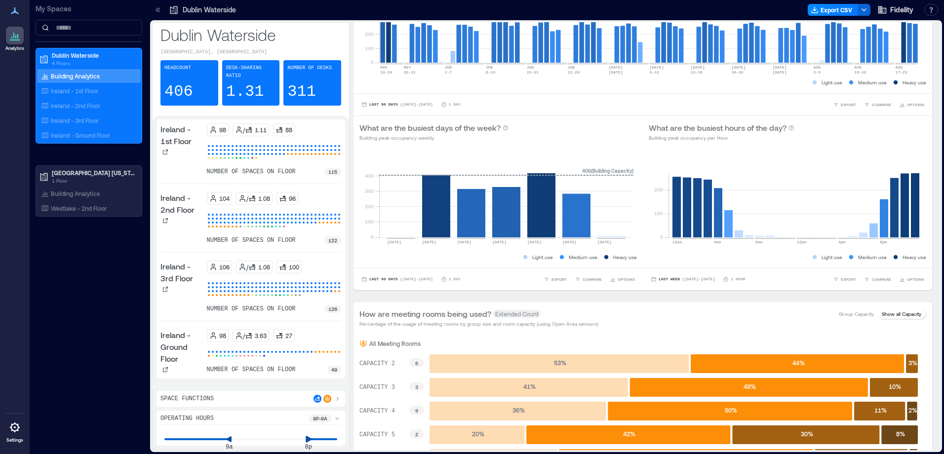
click at [312, 440] on icon at bounding box center [309, 439] width 6 height 6
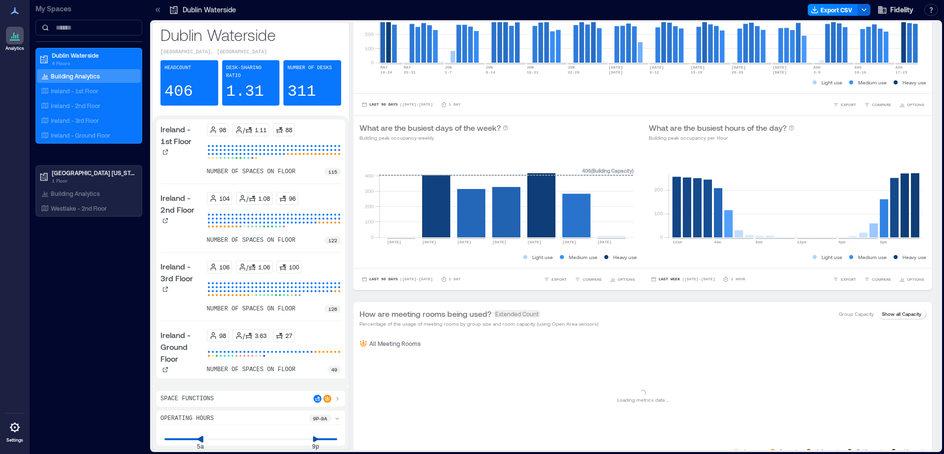
click at [201, 441] on icon at bounding box center [201, 439] width 6 height 6
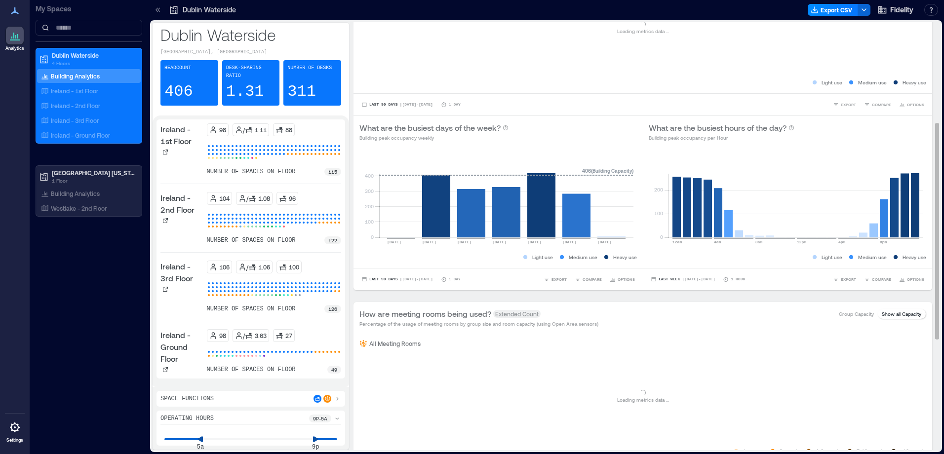
scroll to position [198, 0]
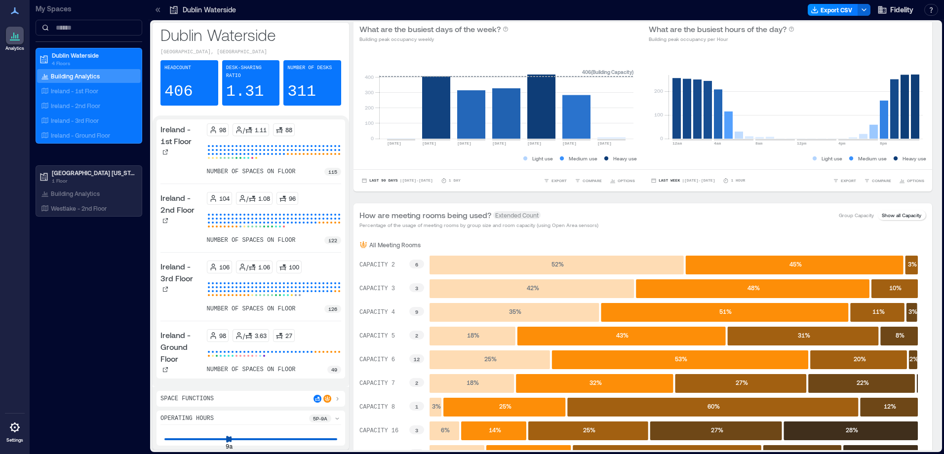
click at [209, 444] on div "Operating Hours 5p - 9a 9a 9a" at bounding box center [251, 428] width 189 height 35
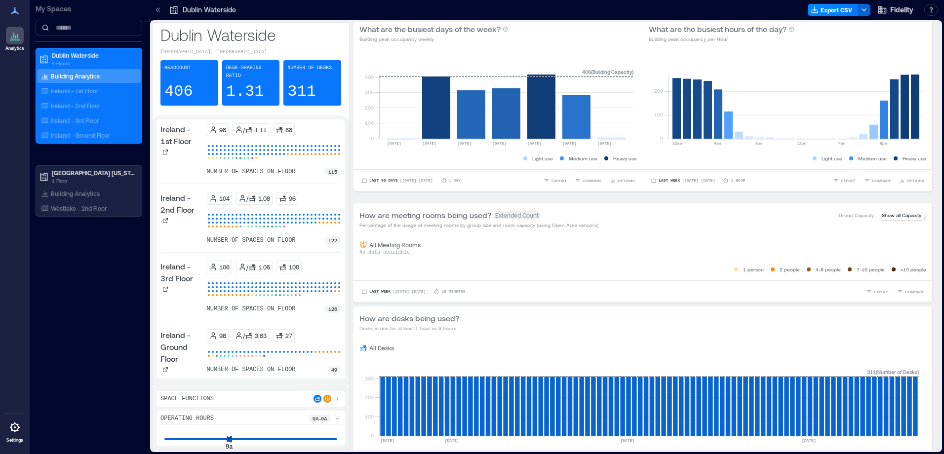
click at [313, 445] on div "Operating Hours 9a - 9a 9a 9a" at bounding box center [251, 428] width 189 height 35
click at [278, 443] on div "Operating Hours 9a - 9a 9a 5p" at bounding box center [251, 428] width 189 height 35
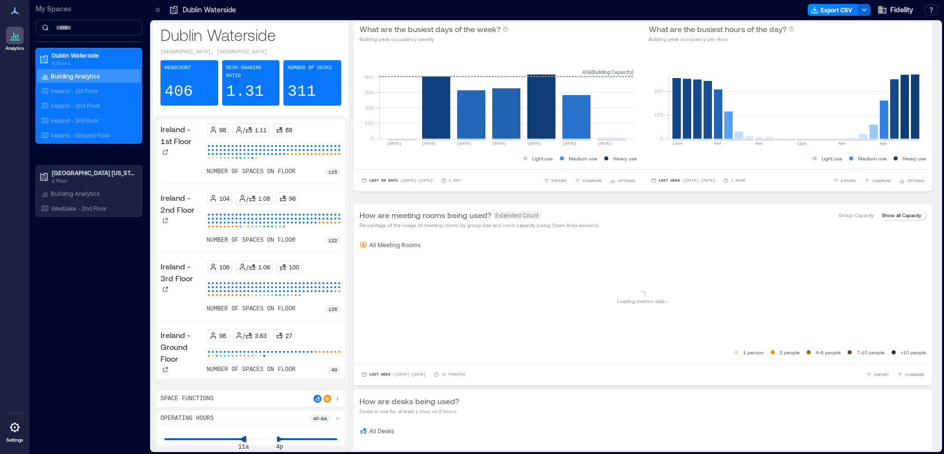
click at [221, 442] on div "Operating Hours 4p - 9a 11a 4p" at bounding box center [251, 428] width 189 height 35
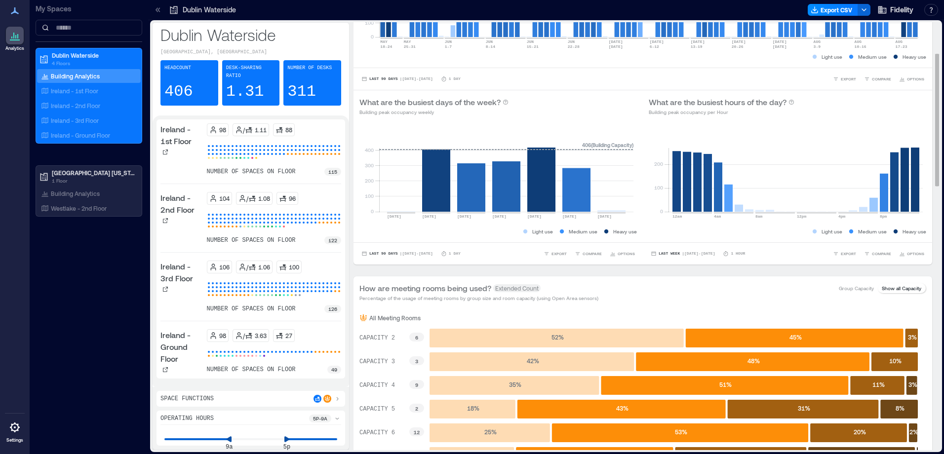
scroll to position [99, 0]
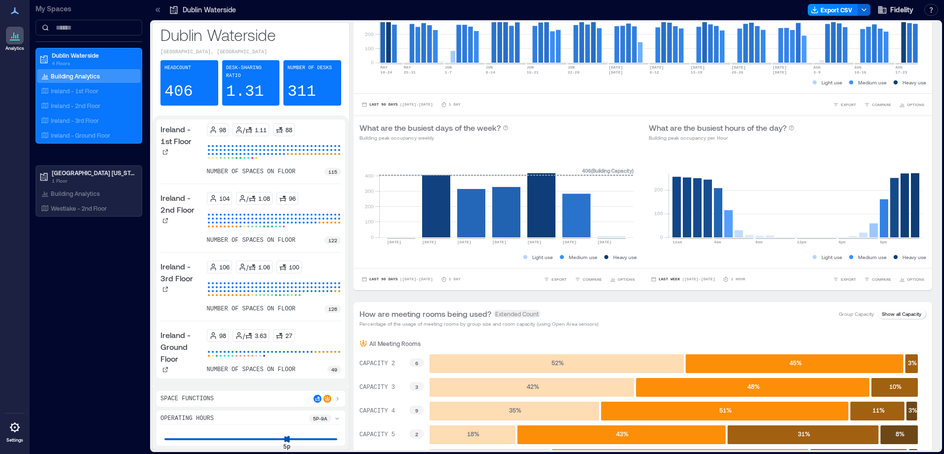
click at [314, 441] on div "5p 5p" at bounding box center [250, 434] width 181 height 15
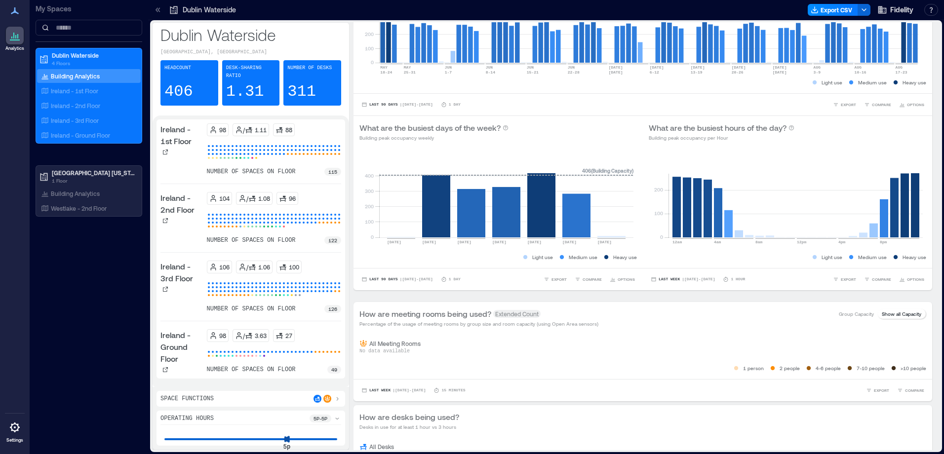
click at [297, 437] on div "5p 5p" at bounding box center [250, 434] width 181 height 15
click at [247, 448] on div "Space Functions Operating Hours 5p - 5p 7a 5p" at bounding box center [251, 418] width 197 height 63
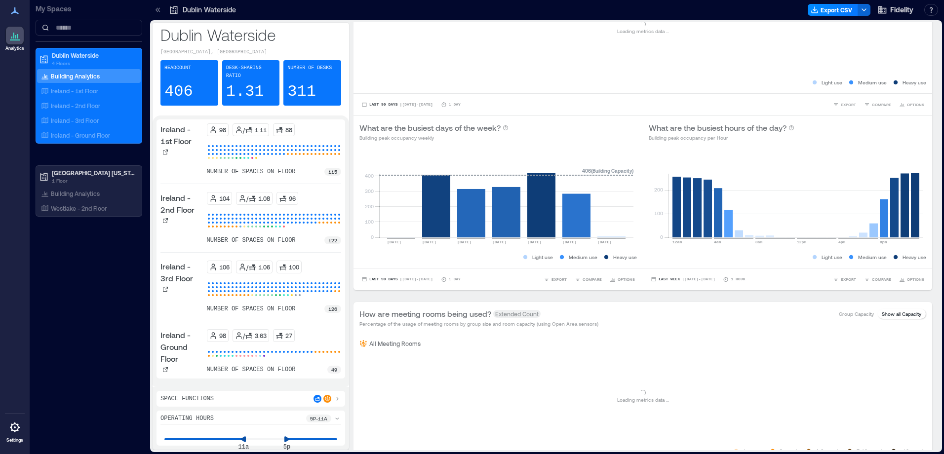
click at [204, 442] on div "Operating Hours 5p - 11a 11a 5p" at bounding box center [251, 428] width 189 height 35
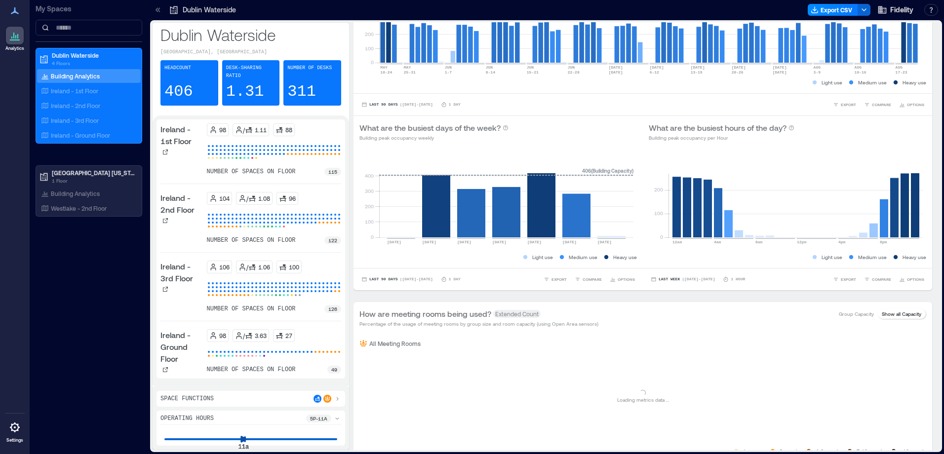
click at [200, 438] on div "11a 11a" at bounding box center [250, 434] width 181 height 15
click at [72, 179] on p "1 Floor" at bounding box center [93, 181] width 83 height 8
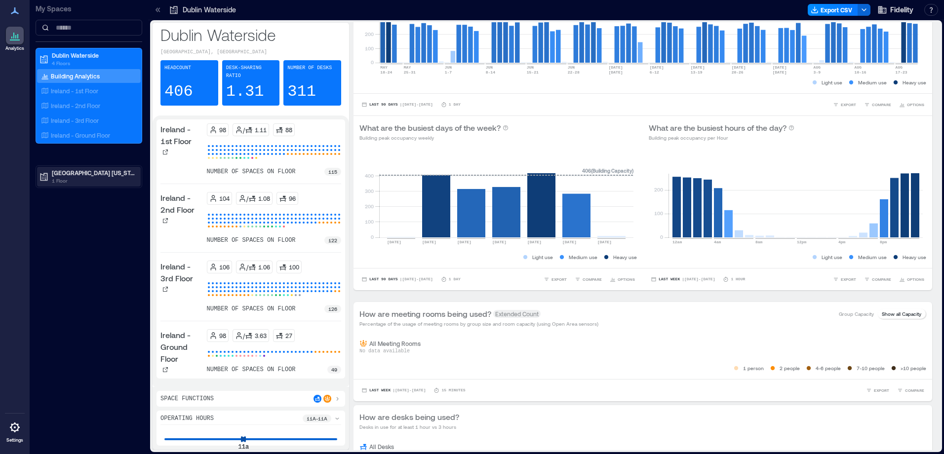
click at [72, 179] on p "1 Floor" at bounding box center [93, 181] width 83 height 8
click at [79, 194] on p "Building Analytics" at bounding box center [75, 194] width 49 height 8
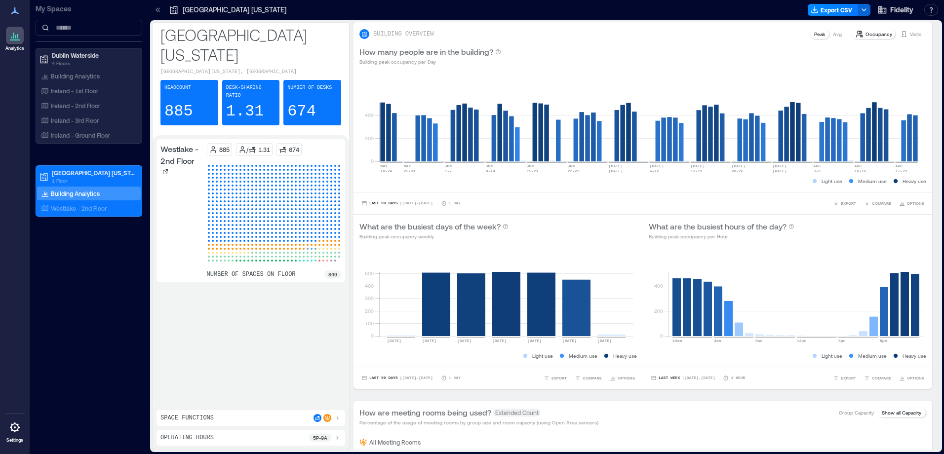
click at [298, 437] on div "Operating Hours 5p - 9a" at bounding box center [250, 438] width 181 height 8
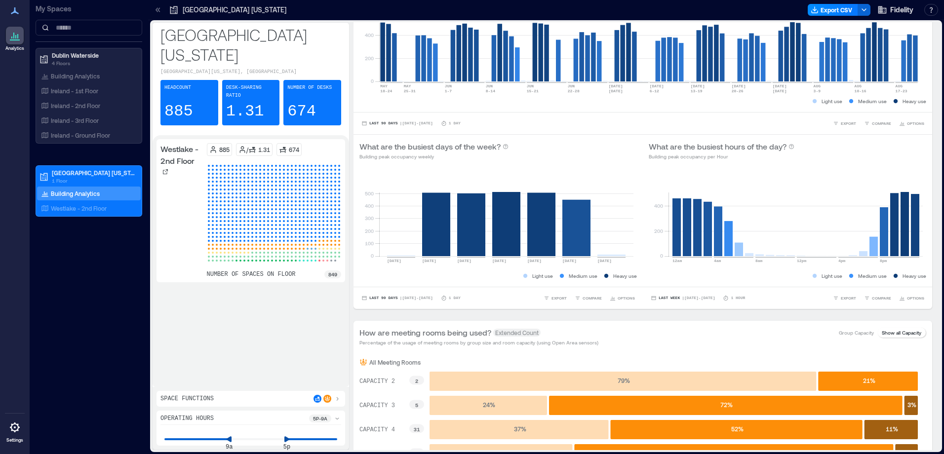
scroll to position [148, 0]
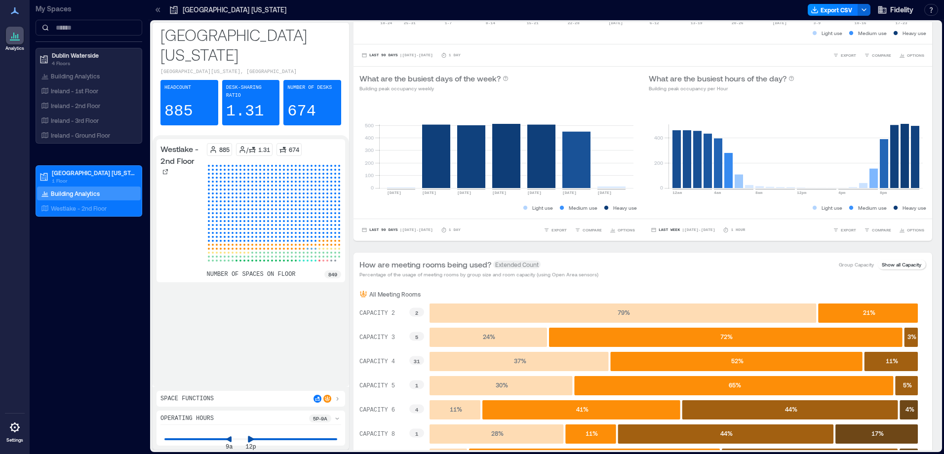
click at [194, 439] on div "9a 12p" at bounding box center [250, 439] width 173 height 1
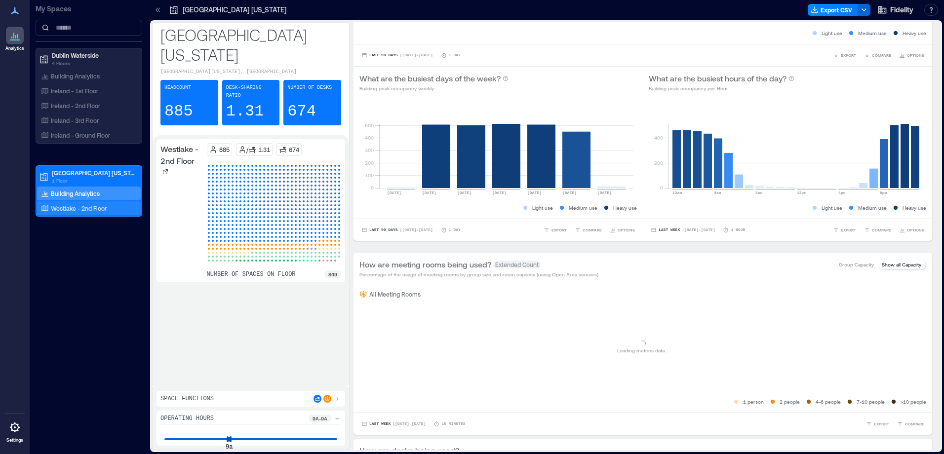
click at [90, 209] on p "Westlake - 2nd Floor" at bounding box center [79, 208] width 56 height 8
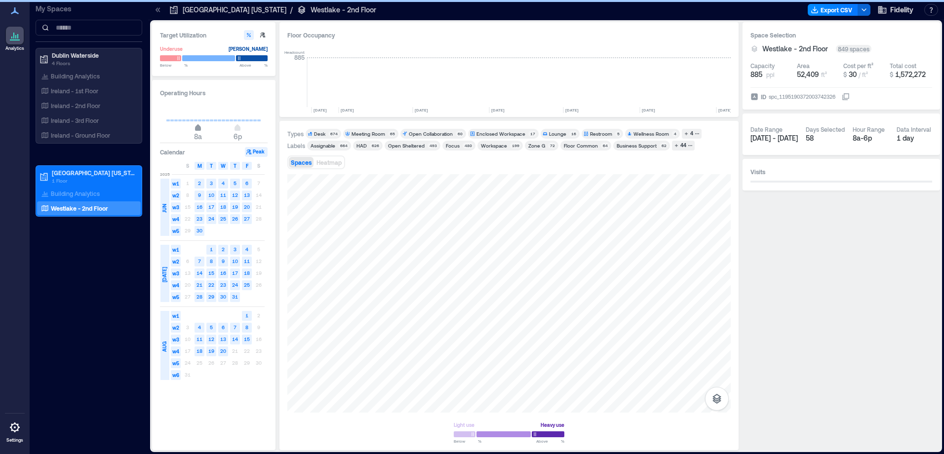
scroll to position [0, 1388]
drag, startPoint x: 196, startPoint y: 127, endPoint x: 938, endPoint y: 192, distance: 744.5
click at [245, 128] on span "8a 6p" at bounding box center [213, 128] width 95 height 15
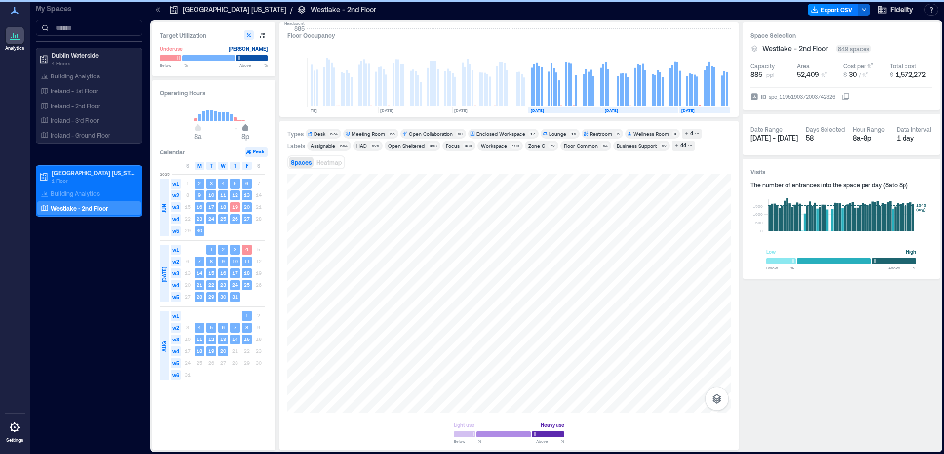
type input "**"
click at [241, 127] on span "7p" at bounding box center [242, 129] width 6 height 4
click at [191, 128] on span "8a 7p" at bounding box center [213, 128] width 95 height 15
type input "*"
click at [86, 195] on p "Building Analytics" at bounding box center [75, 194] width 49 height 8
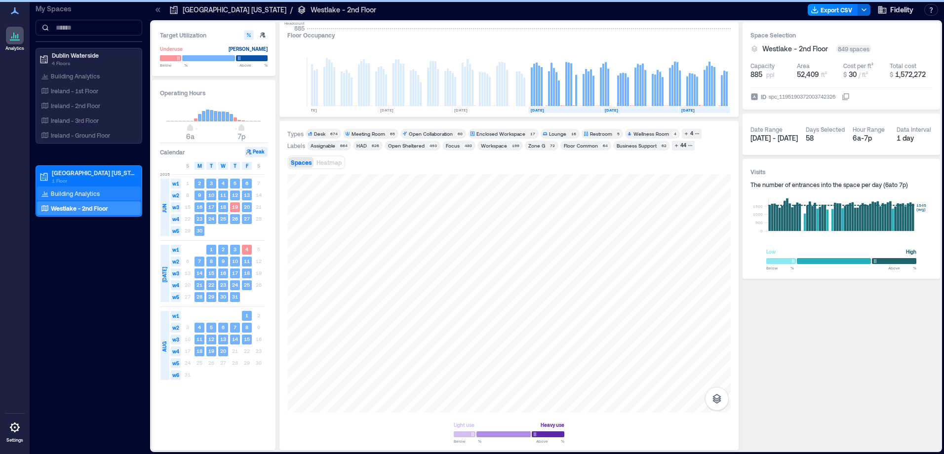
click at [86, 195] on p "Building Analytics" at bounding box center [75, 194] width 49 height 8
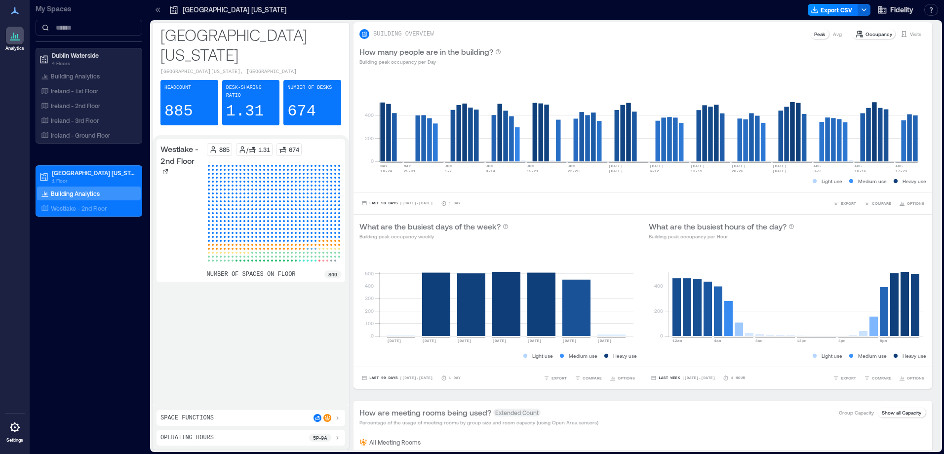
click at [260, 84] on p "Desk-sharing ratio" at bounding box center [251, 92] width 50 height 16
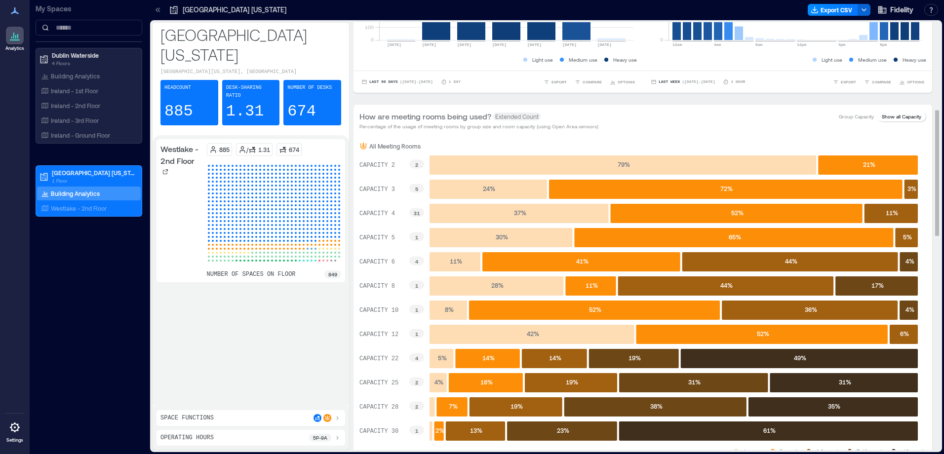
scroll to position [346, 0]
